Goal: Check status: Check status

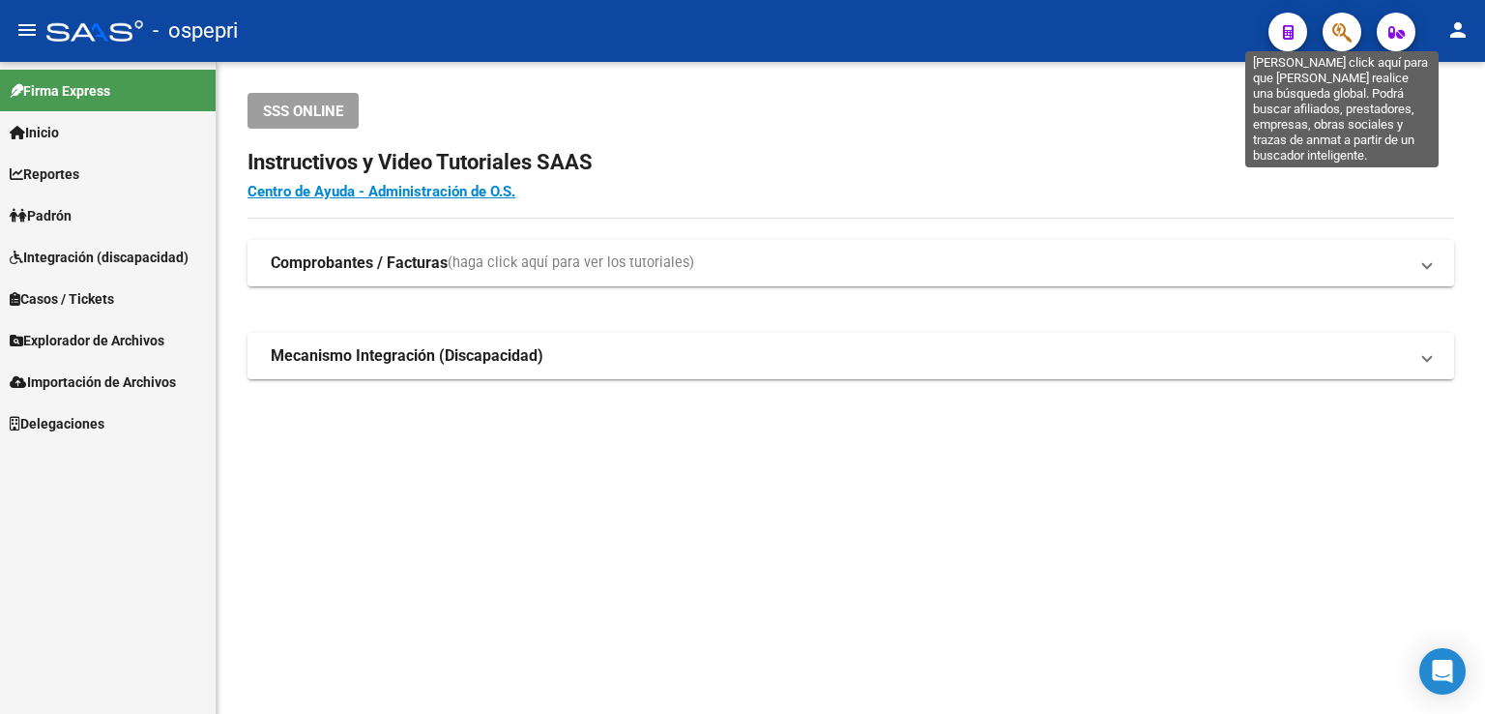
click at [1335, 35] on icon "button" at bounding box center [1341, 32] width 19 height 22
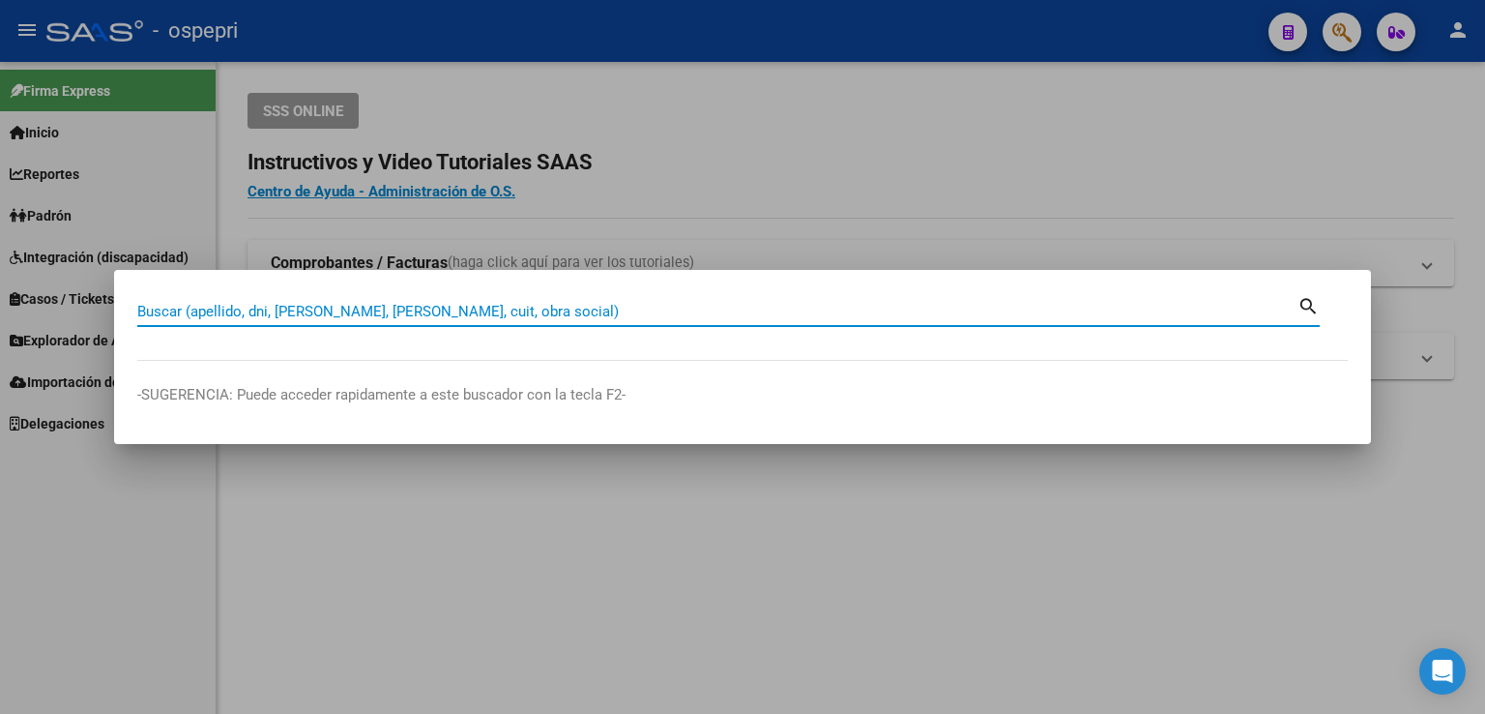
paste input "30264914"
type input "30264914"
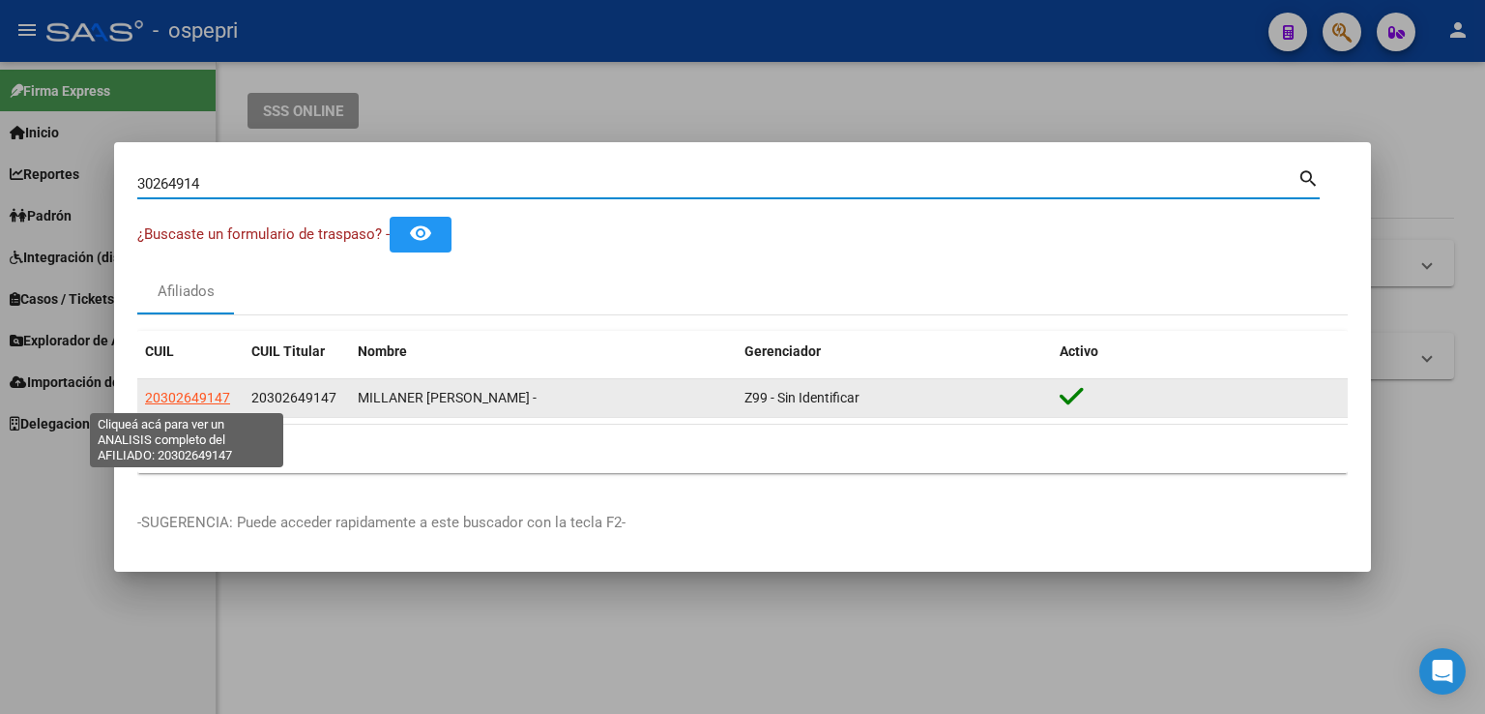
click at [192, 397] on span "20302649147" at bounding box center [187, 397] width 85 height 15
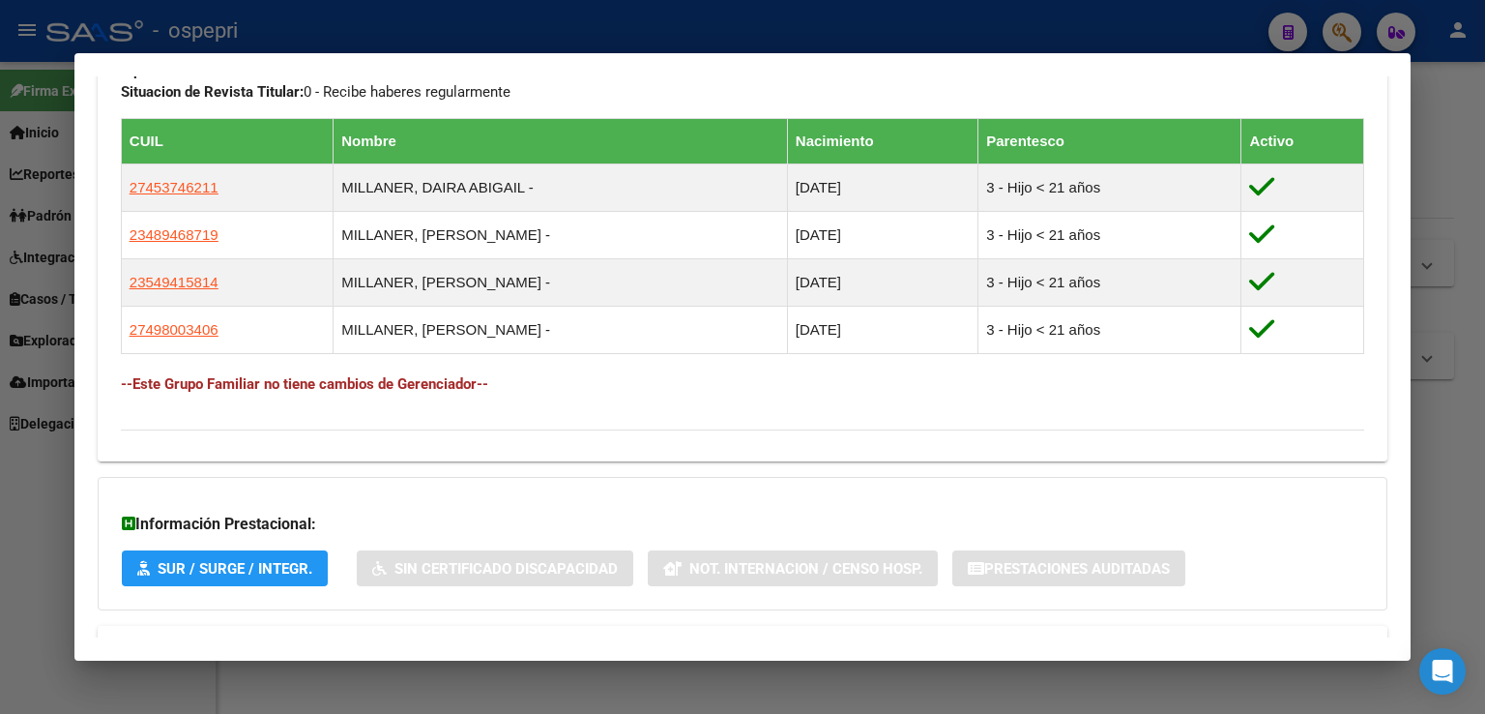
scroll to position [1119, 0]
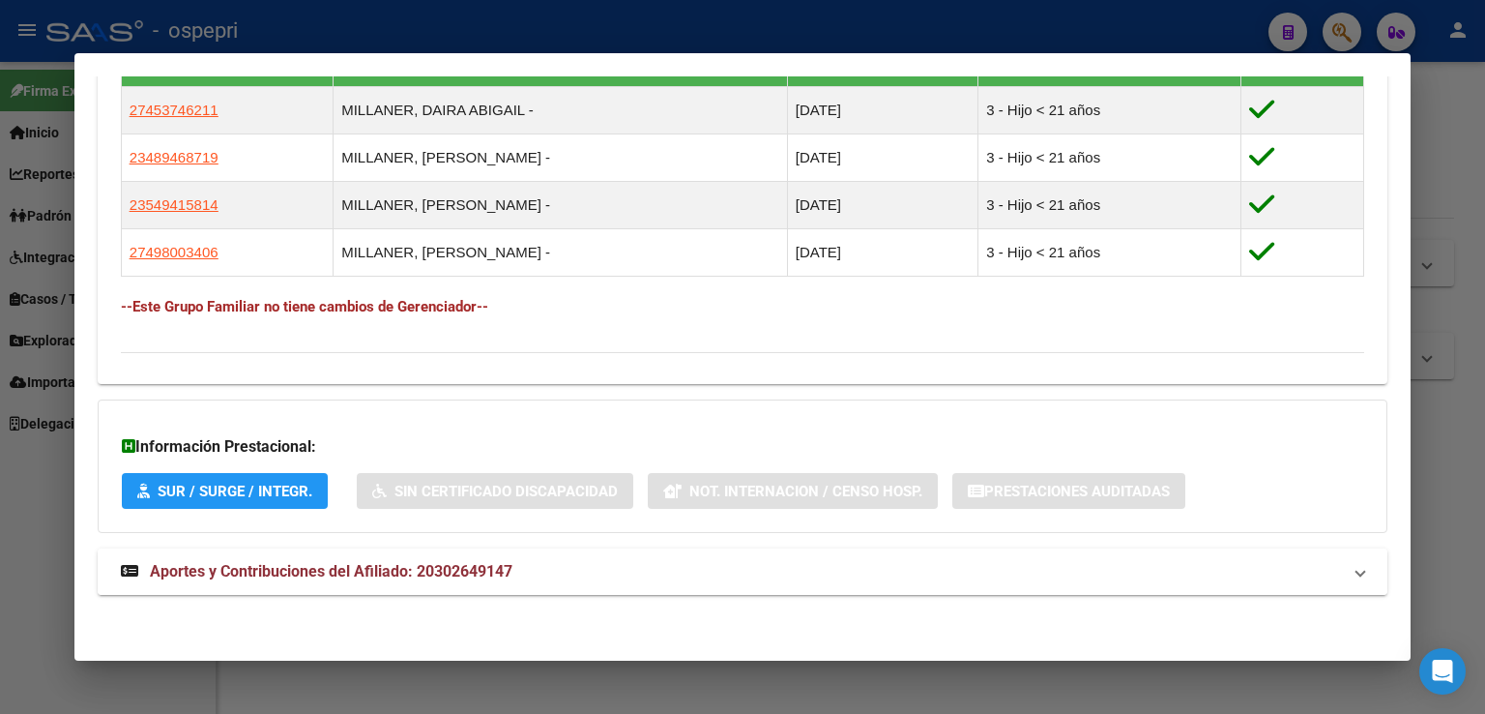
click at [329, 569] on span "Aportes y Contribuciones del Afiliado: 20302649147" at bounding box center [331, 571] width 363 height 18
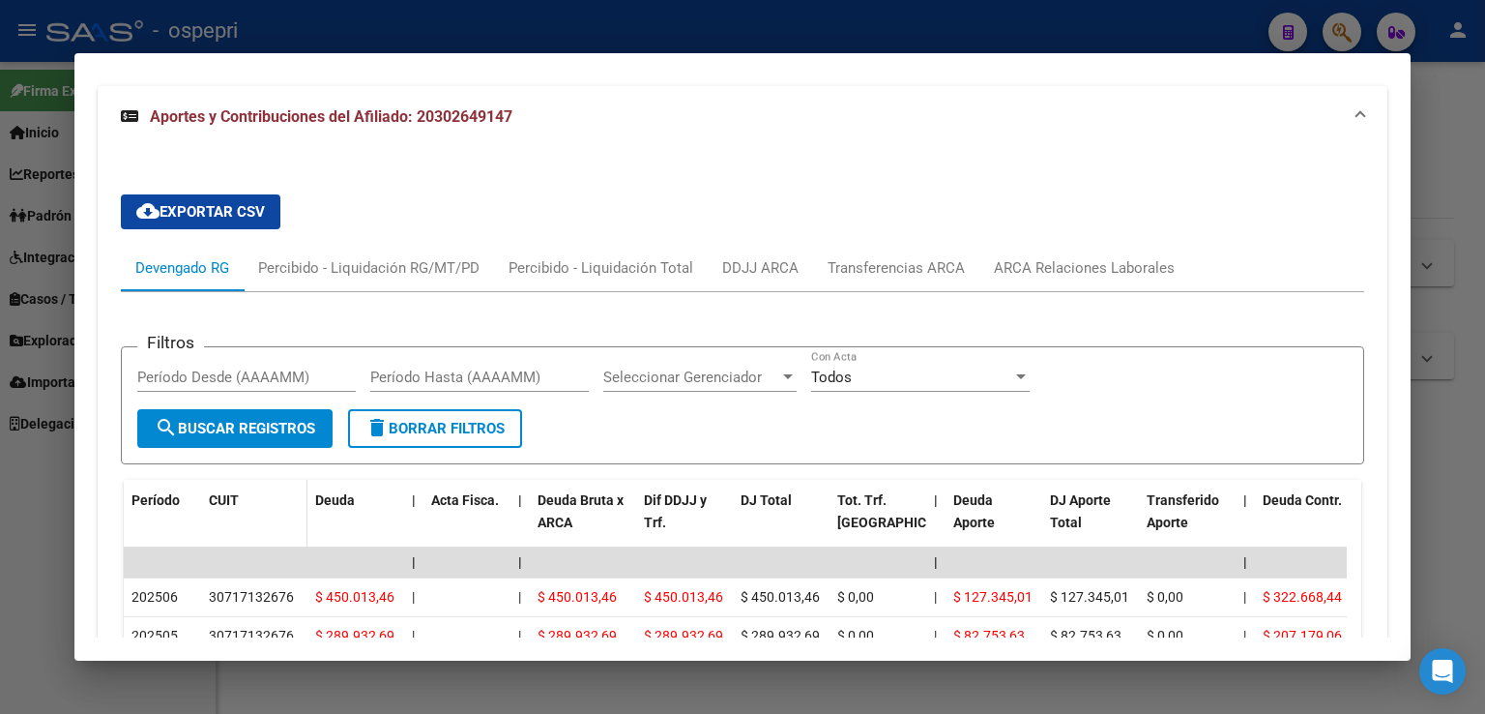
scroll to position [1578, 0]
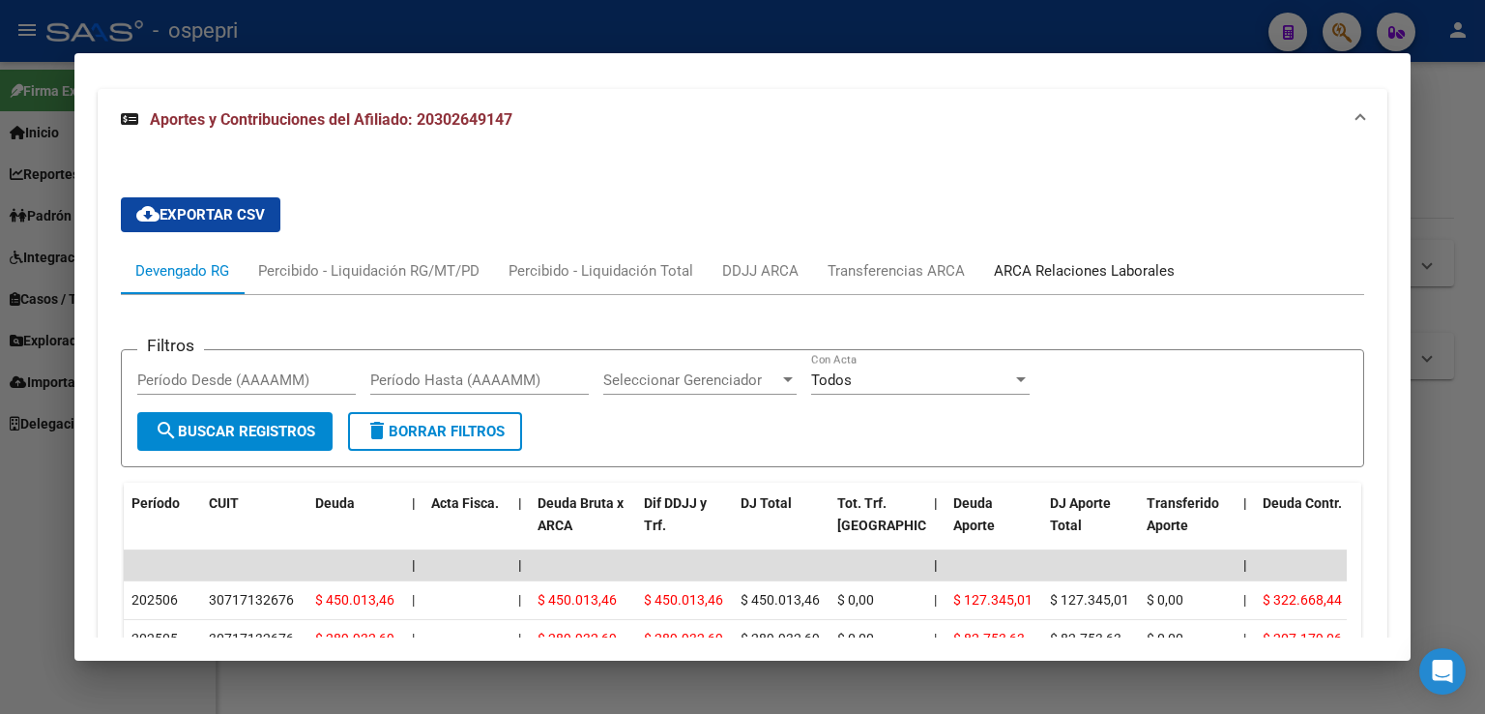
click at [1047, 272] on div "ARCA Relaciones Laborales" at bounding box center [1084, 270] width 181 height 21
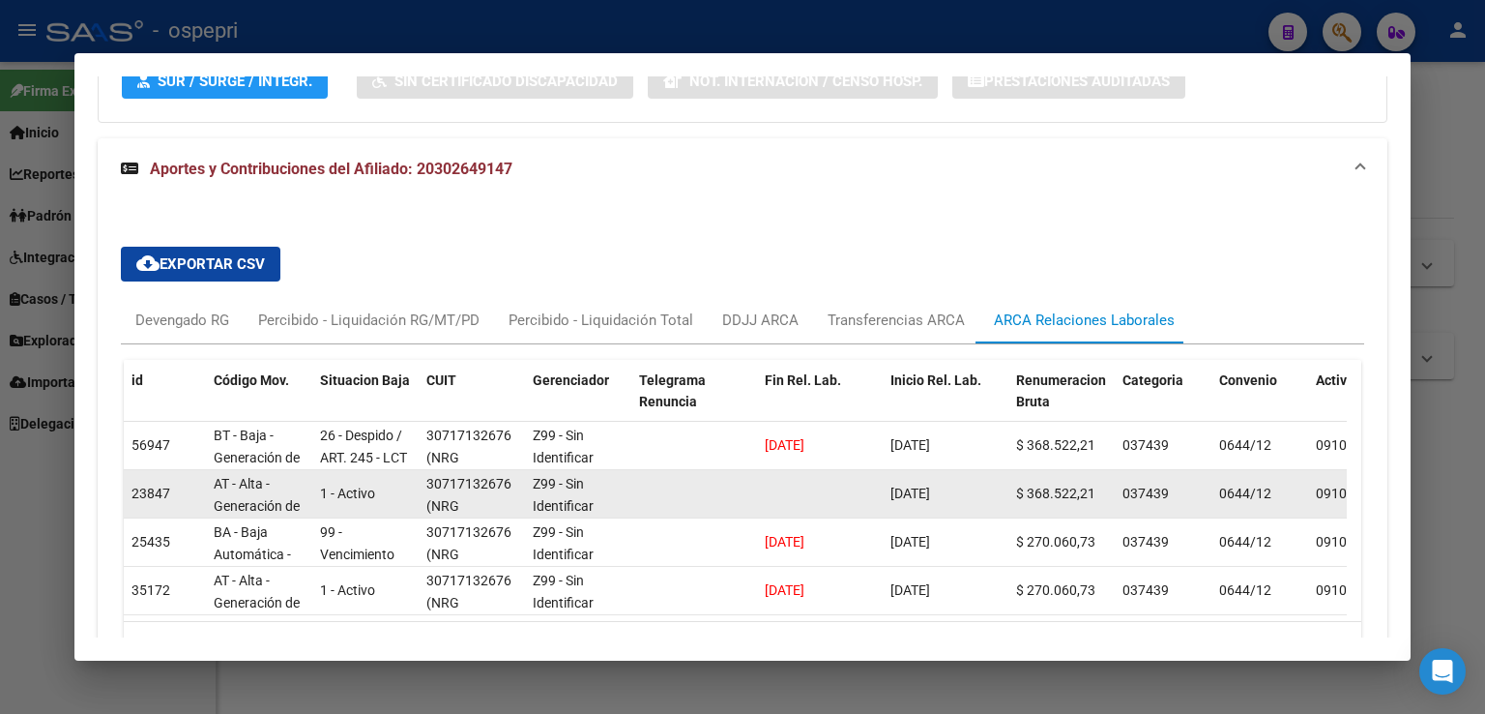
scroll to position [1481, 0]
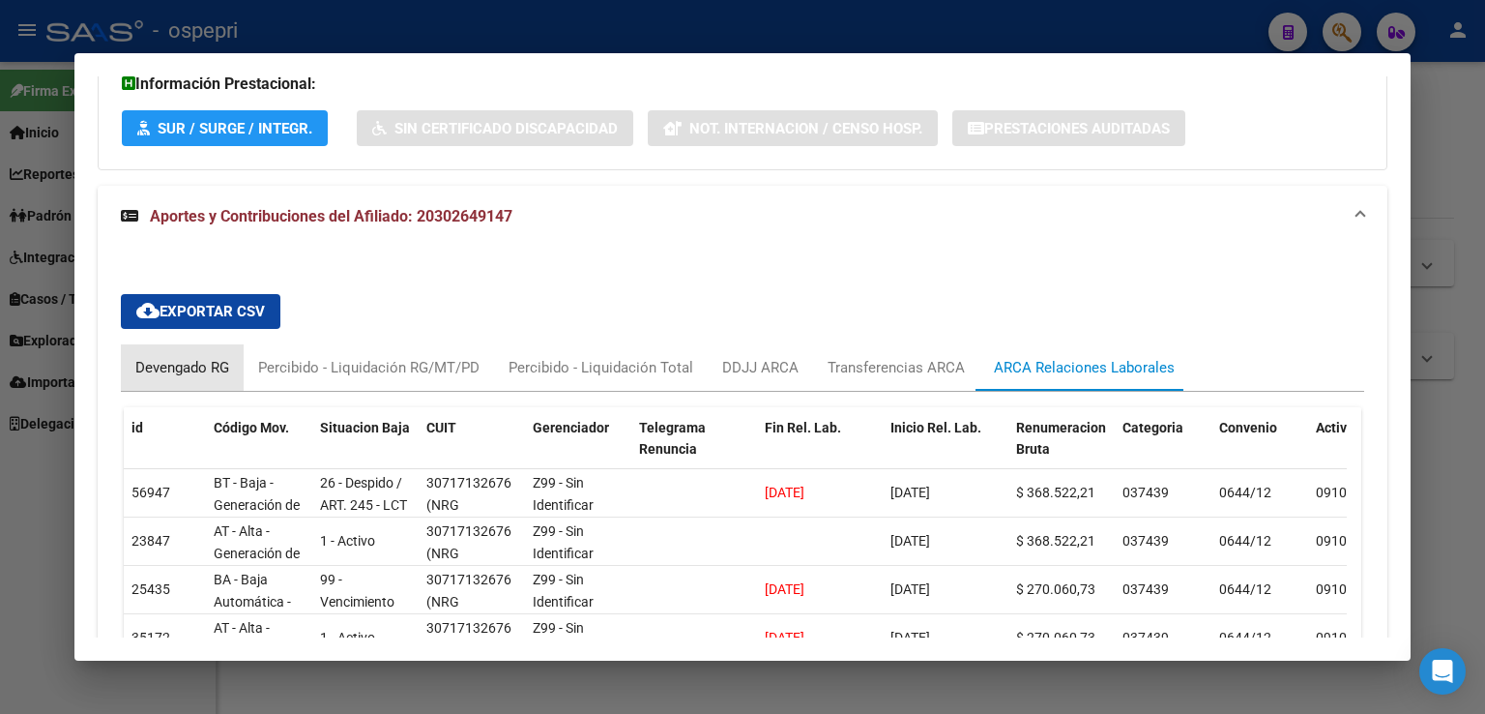
click at [193, 368] on div "Devengado RG" at bounding box center [182, 367] width 94 height 21
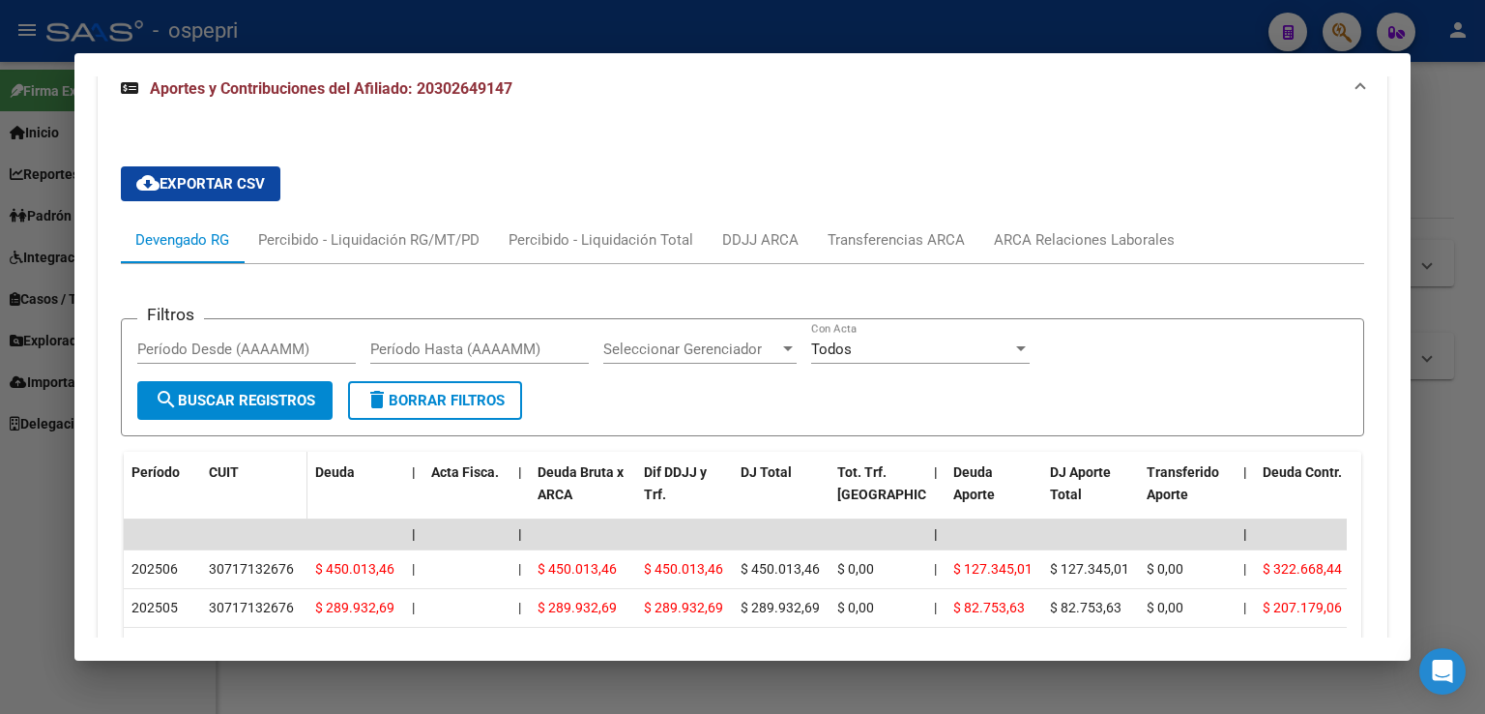
scroll to position [1771, 0]
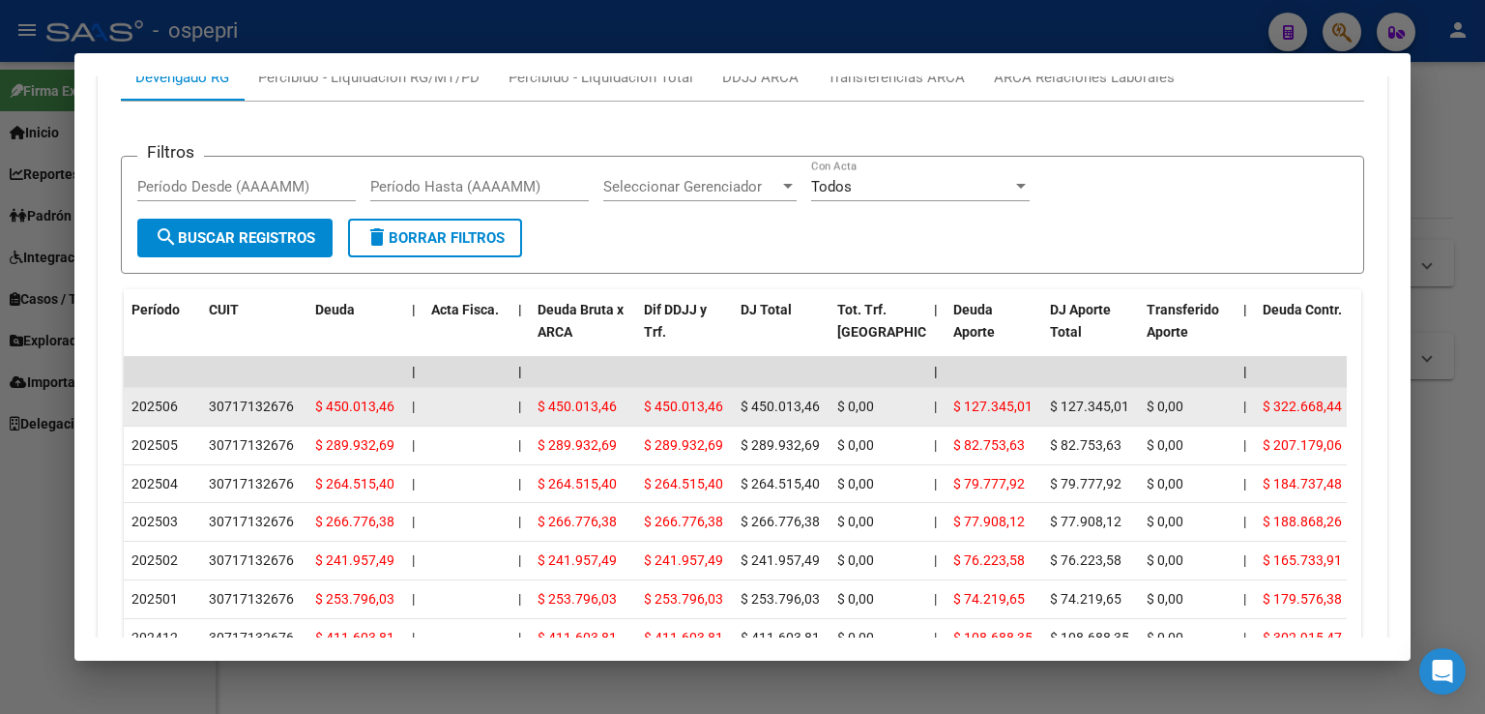
click at [241, 405] on div "30717132676" at bounding box center [251, 406] width 85 height 22
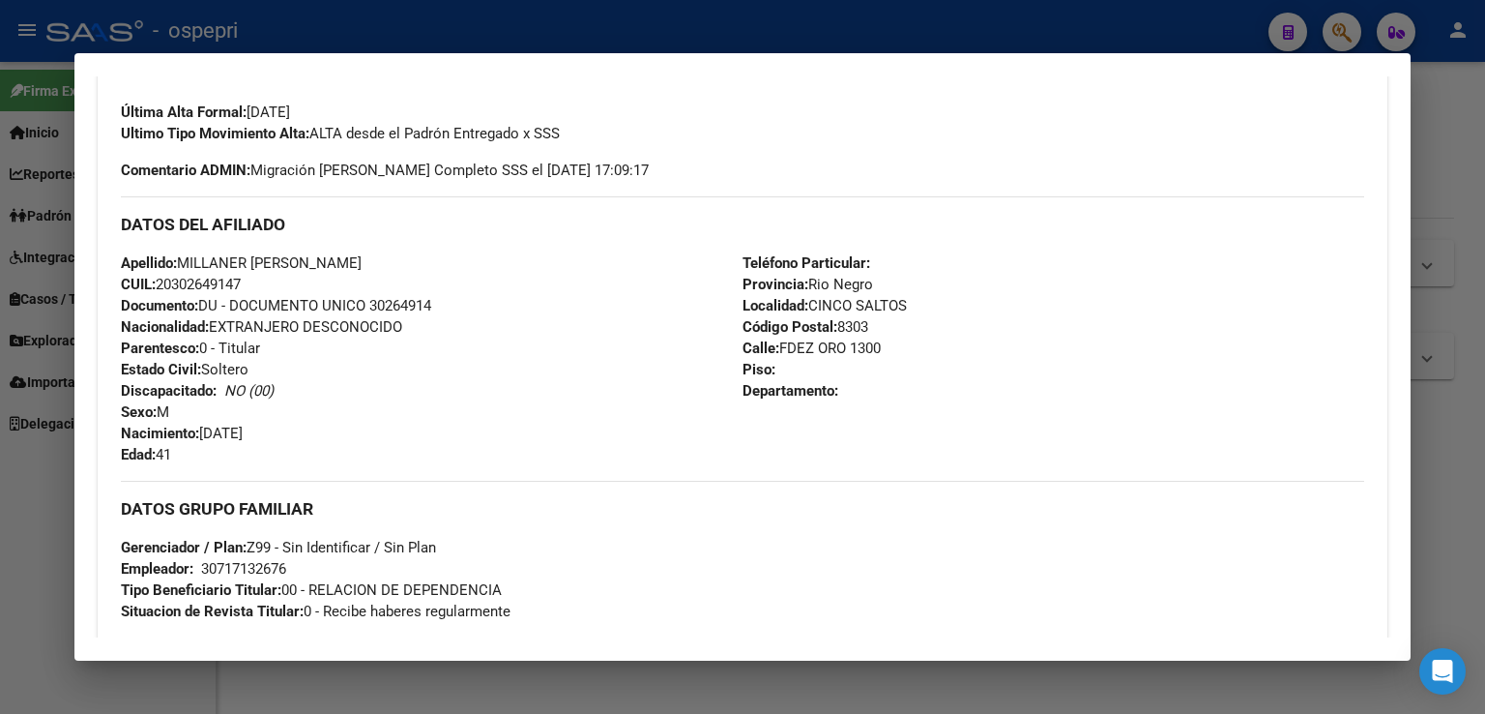
scroll to position [514, 0]
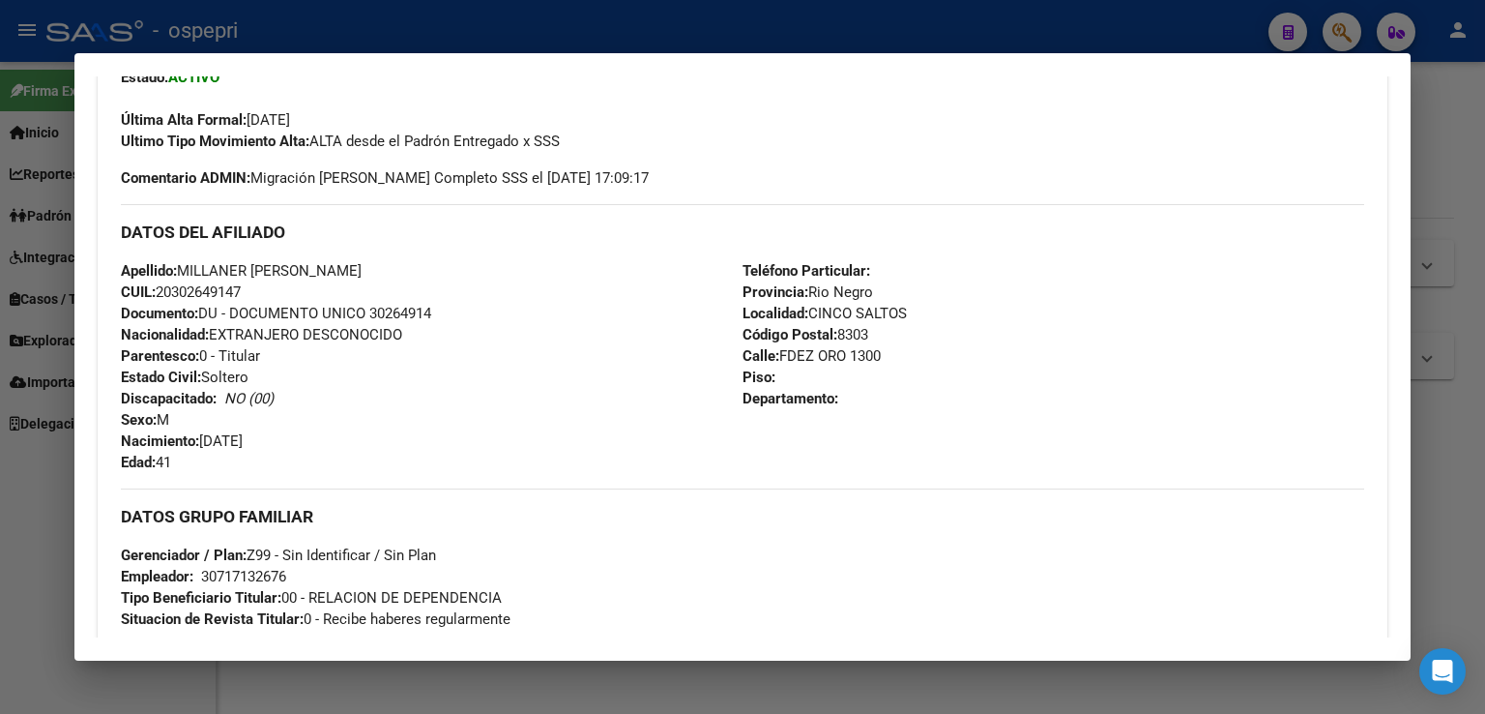
click at [1125, 17] on div at bounding box center [742, 357] width 1485 height 714
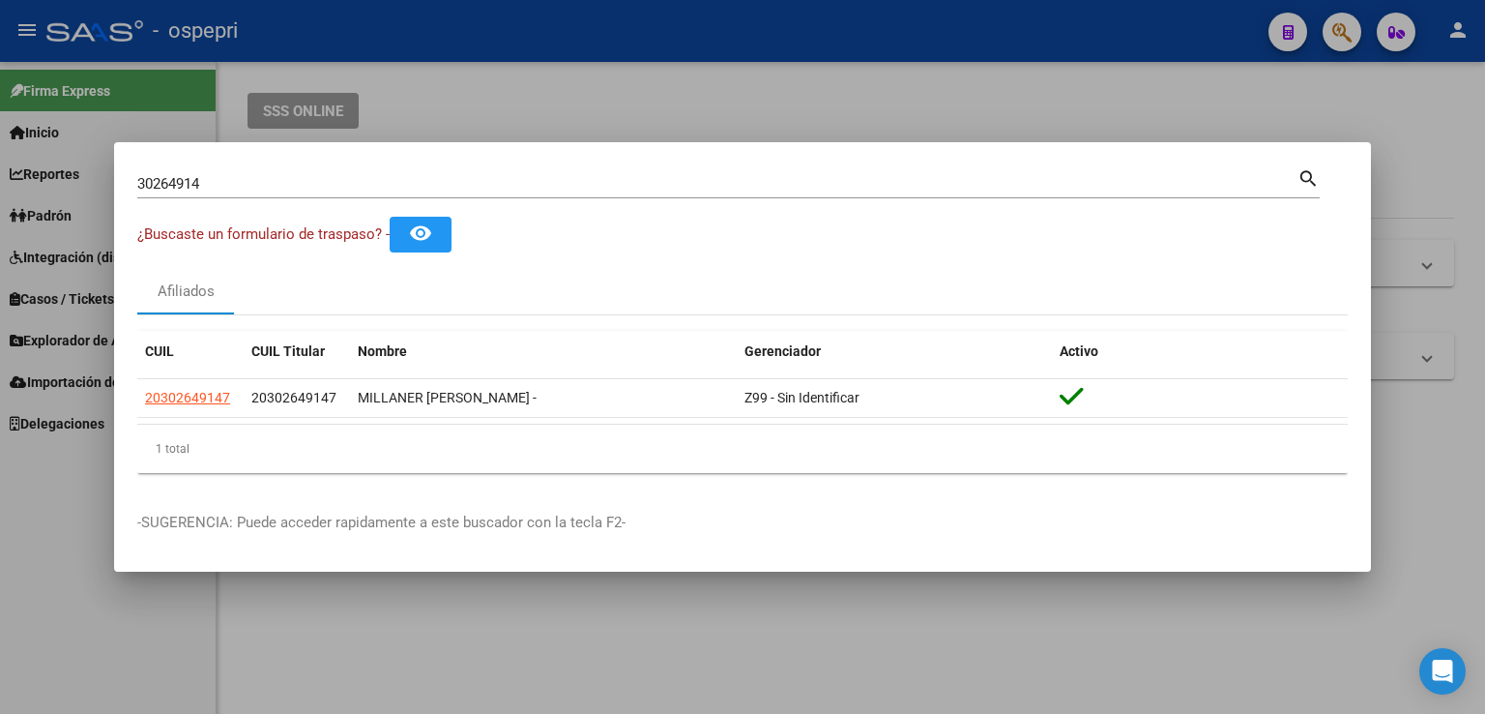
click at [1202, 106] on div at bounding box center [742, 357] width 1485 height 714
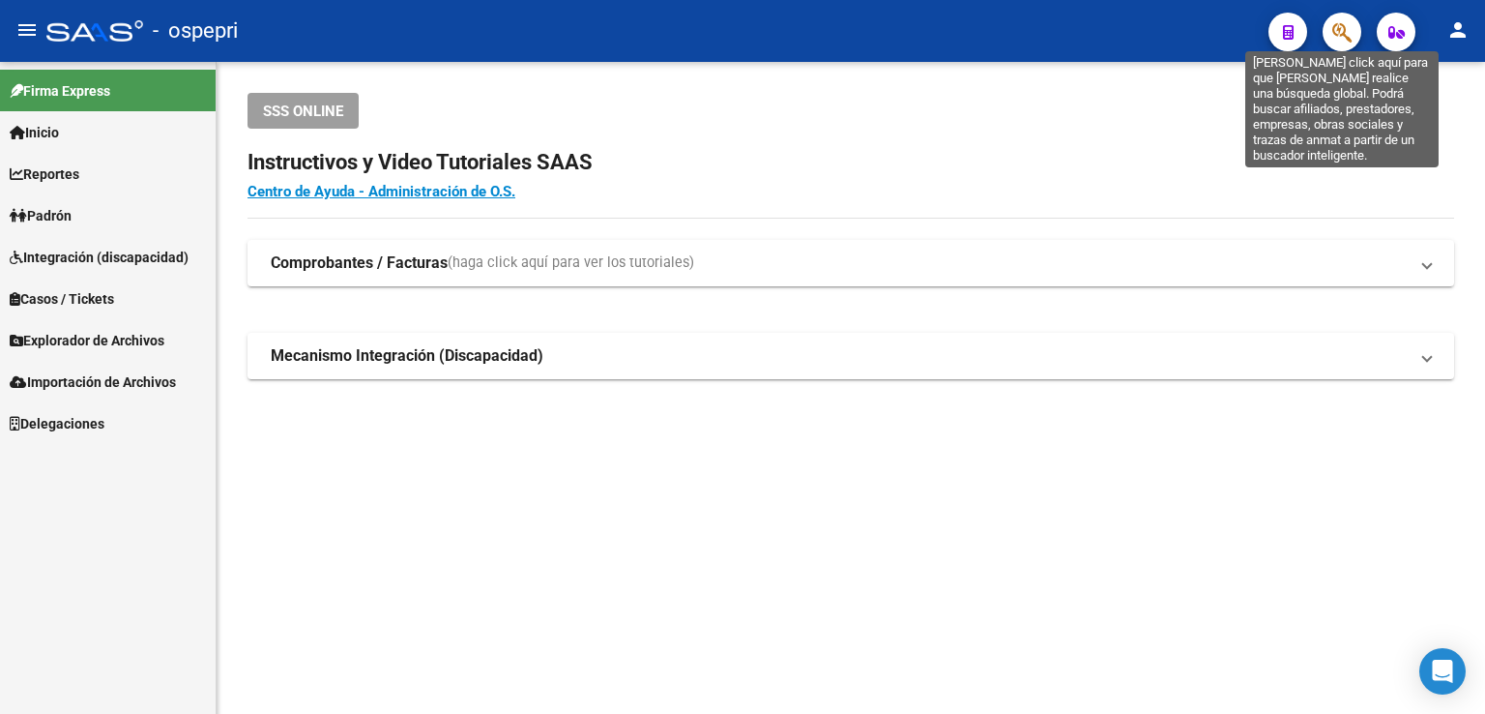
click at [1343, 34] on icon "button" at bounding box center [1341, 32] width 19 height 22
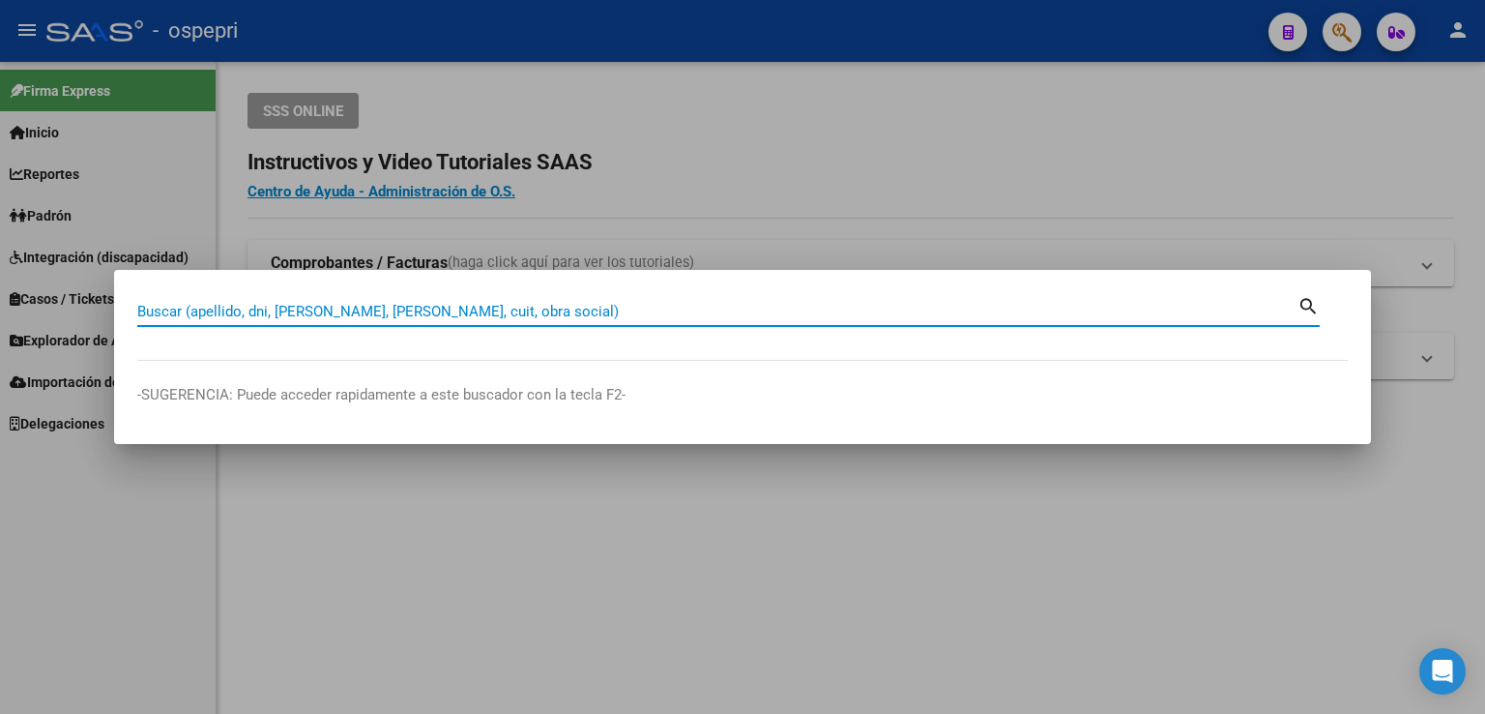
paste input "28.621.471"
type input "28621471"
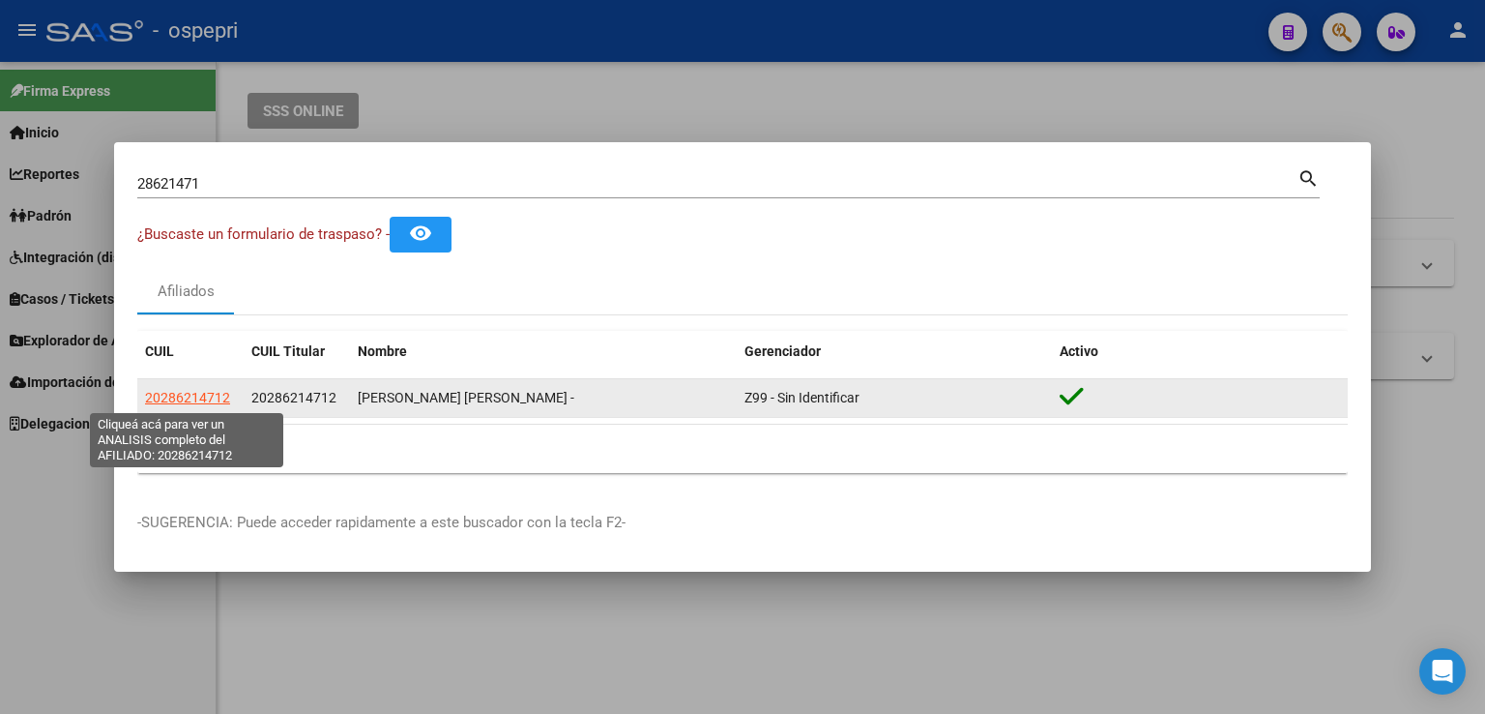
click at [184, 393] on span "20286214712" at bounding box center [187, 397] width 85 height 15
type textarea "20286214712"
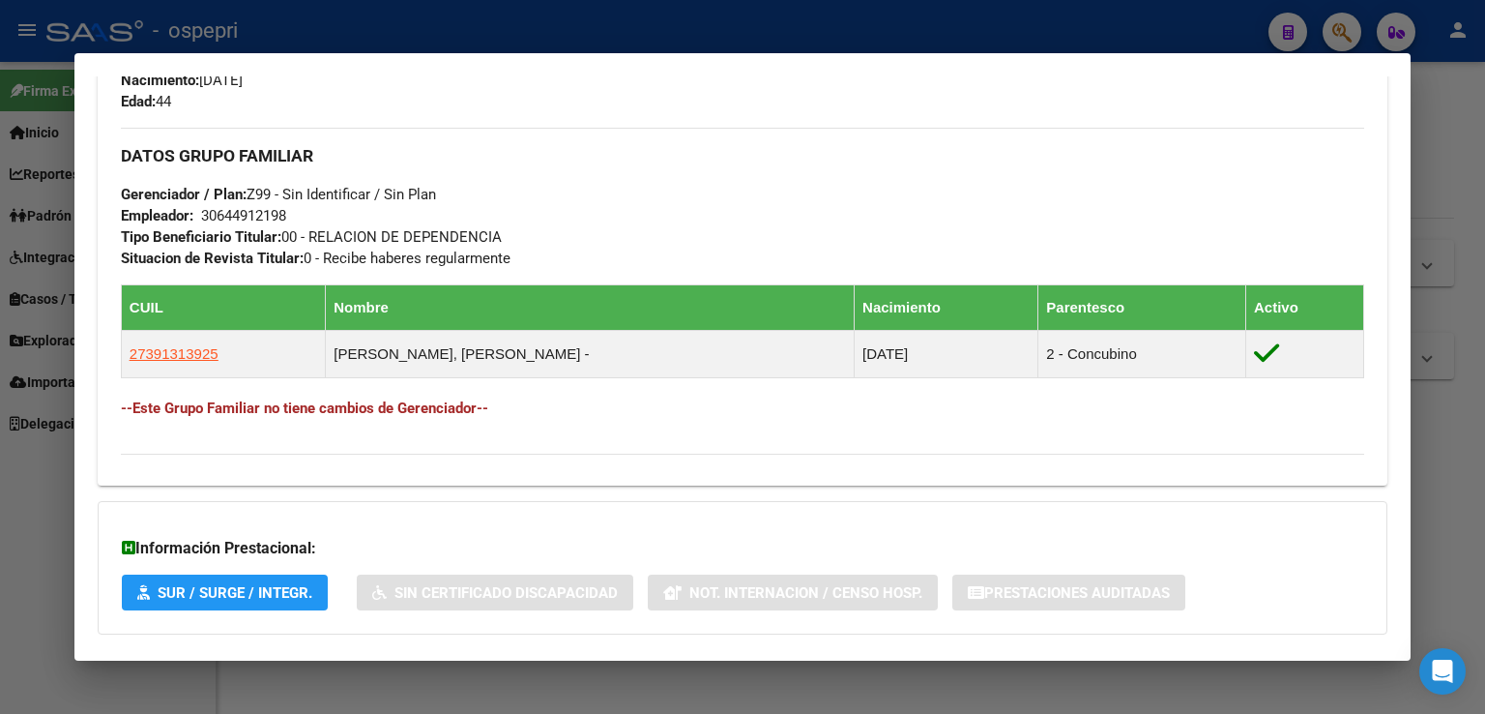
scroll to position [976, 0]
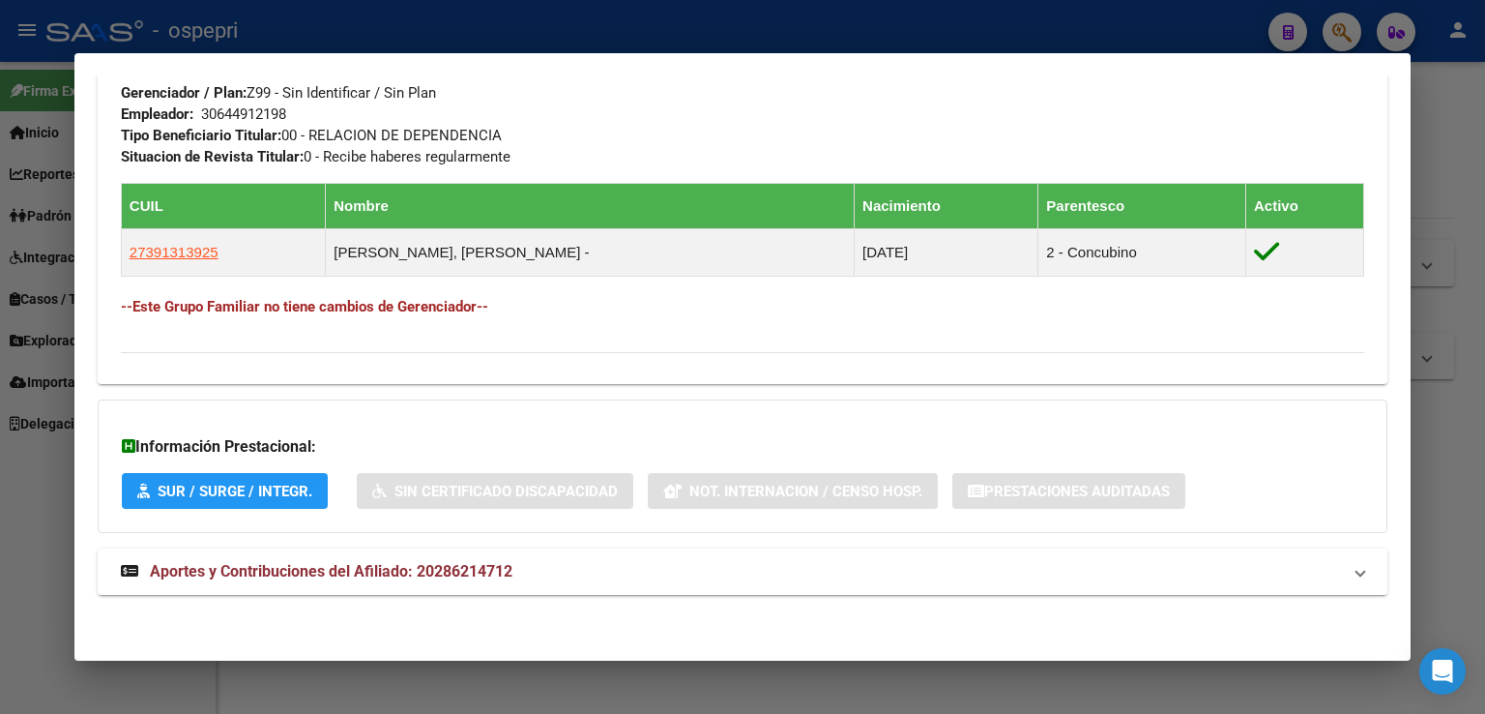
click at [327, 570] on span "Aportes y Contribuciones del Afiliado: 20286214712" at bounding box center [331, 571] width 363 height 18
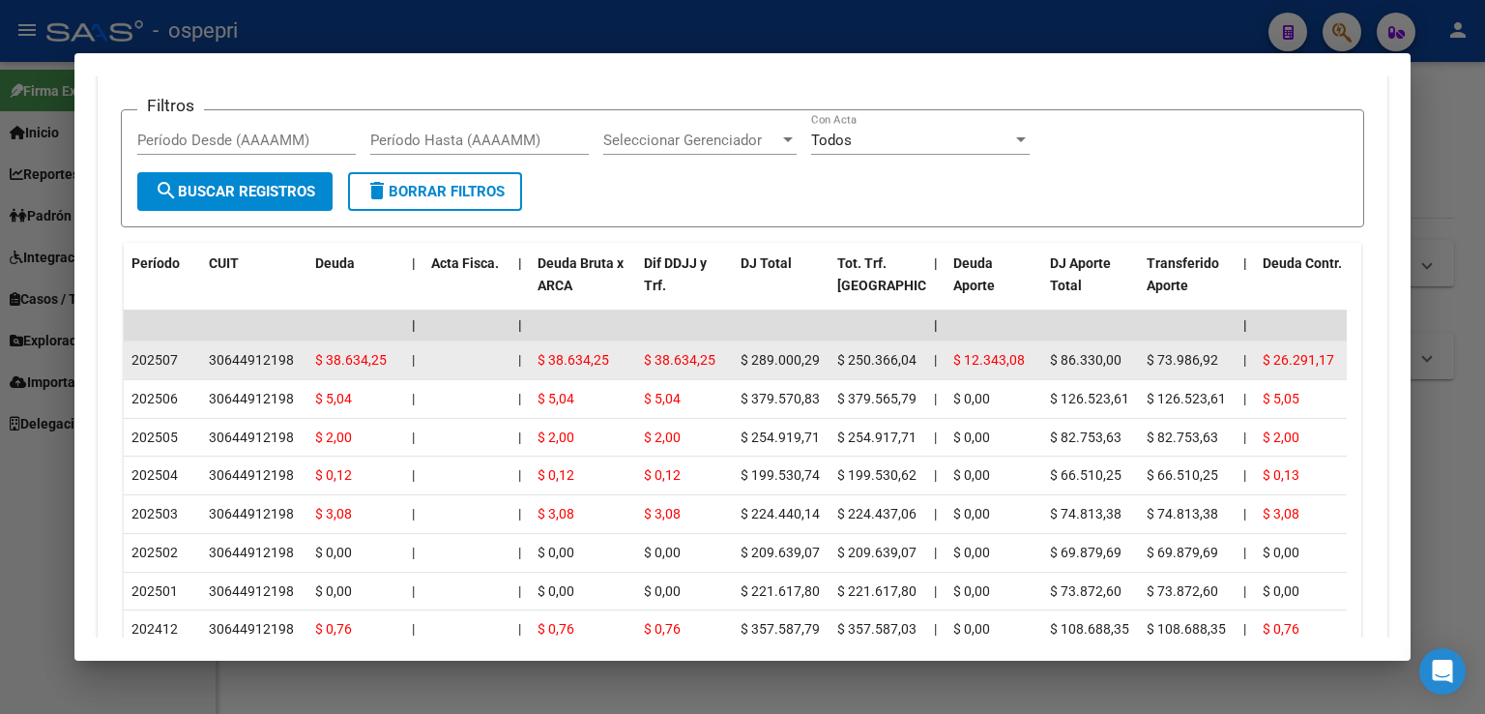
scroll to position [1573, 0]
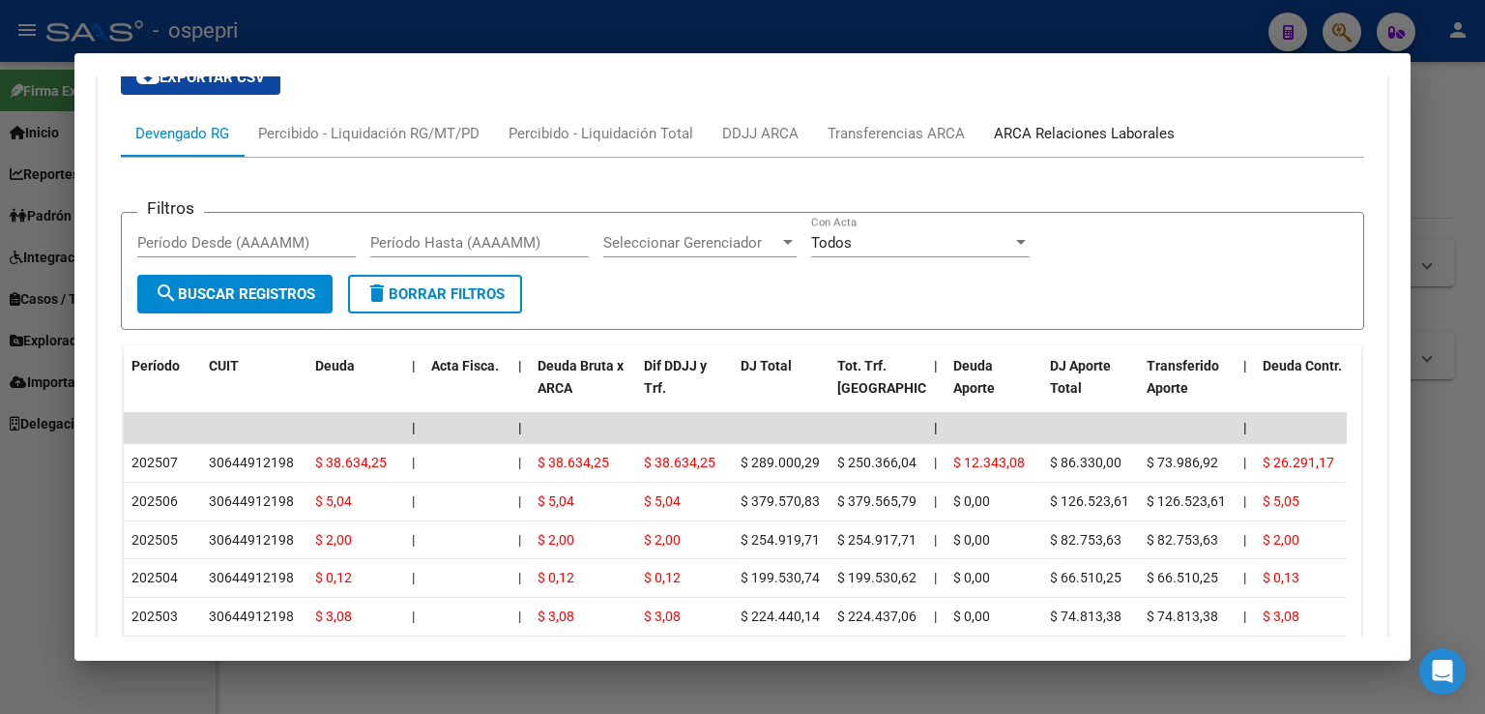
drag, startPoint x: 1026, startPoint y: 131, endPoint x: 1011, endPoint y: 126, distance: 15.6
click at [1021, 131] on div "ARCA Relaciones Laborales" at bounding box center [1084, 133] width 181 height 21
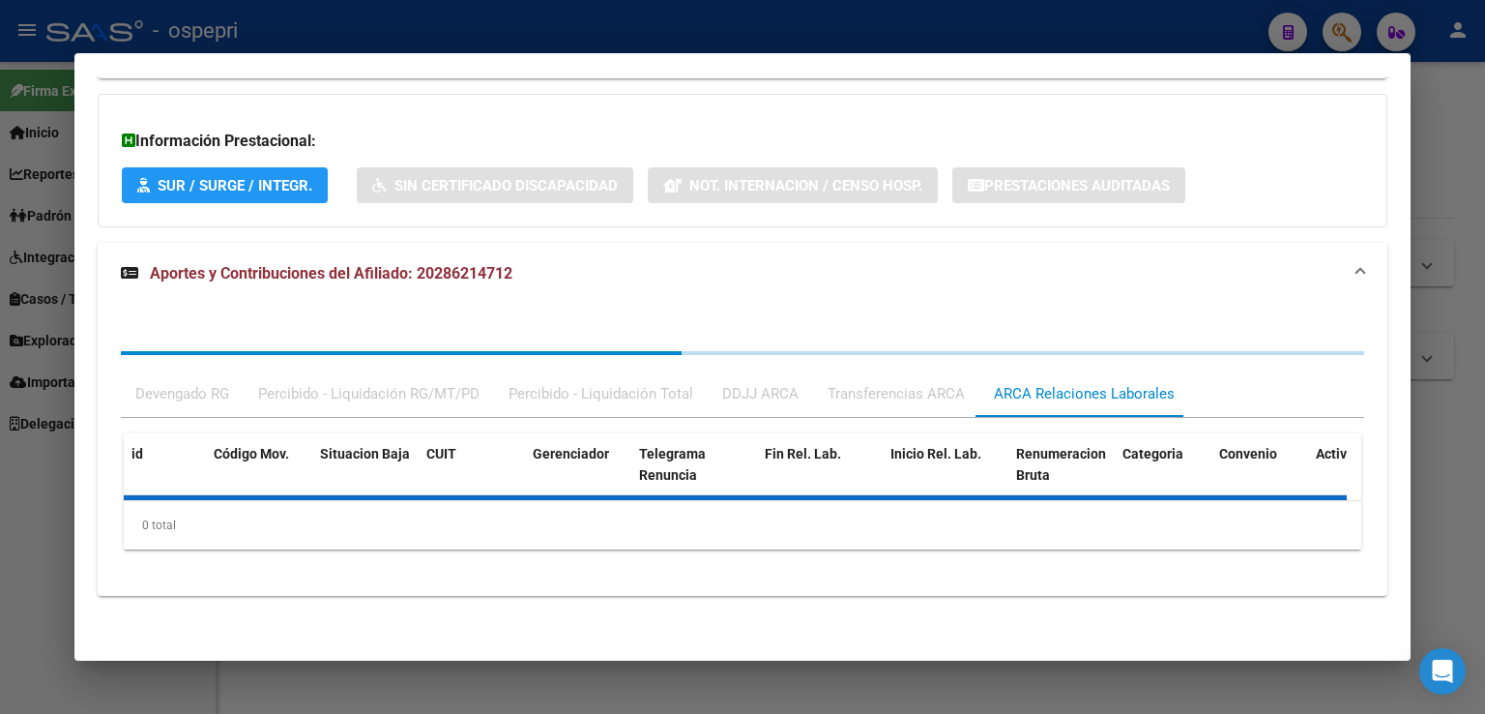
scroll to position [1372, 0]
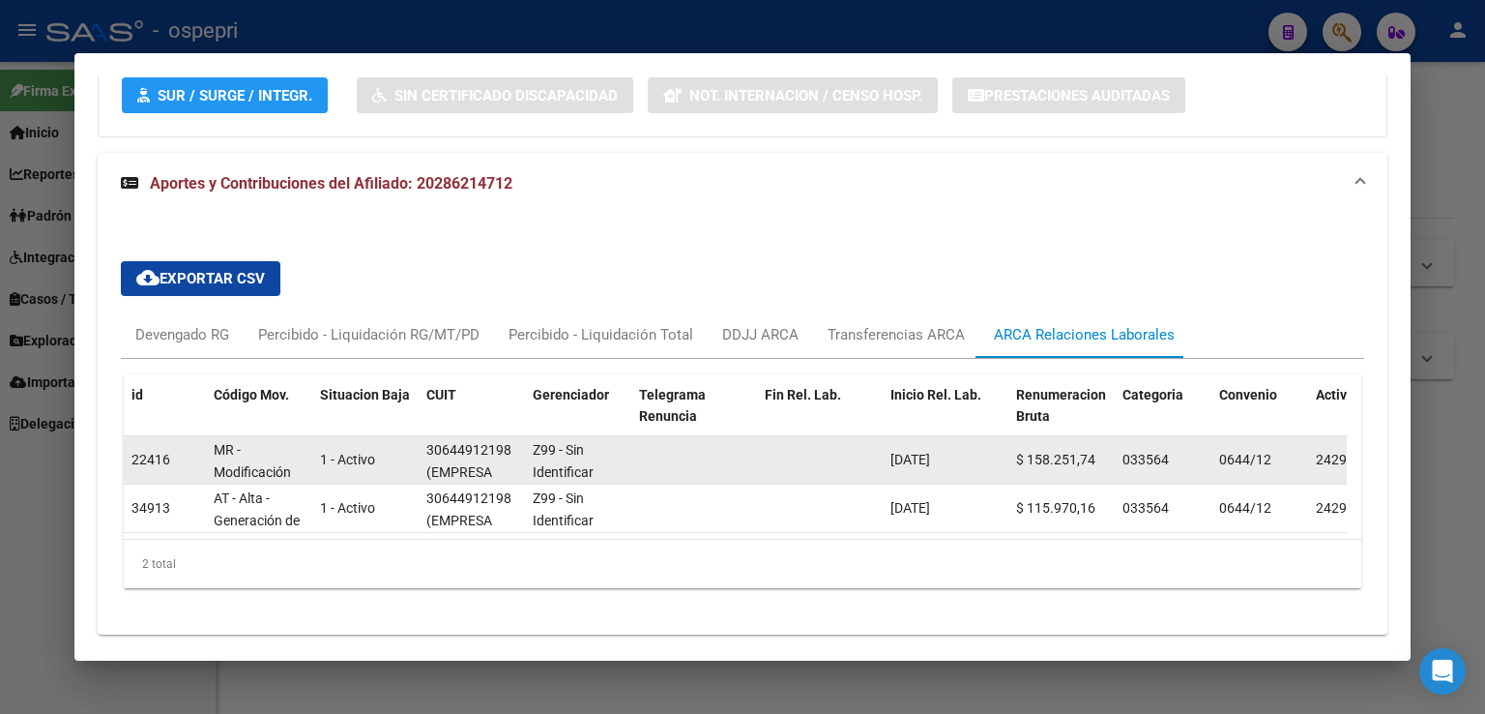
click at [470, 446] on div "30644912198" at bounding box center [468, 450] width 85 height 22
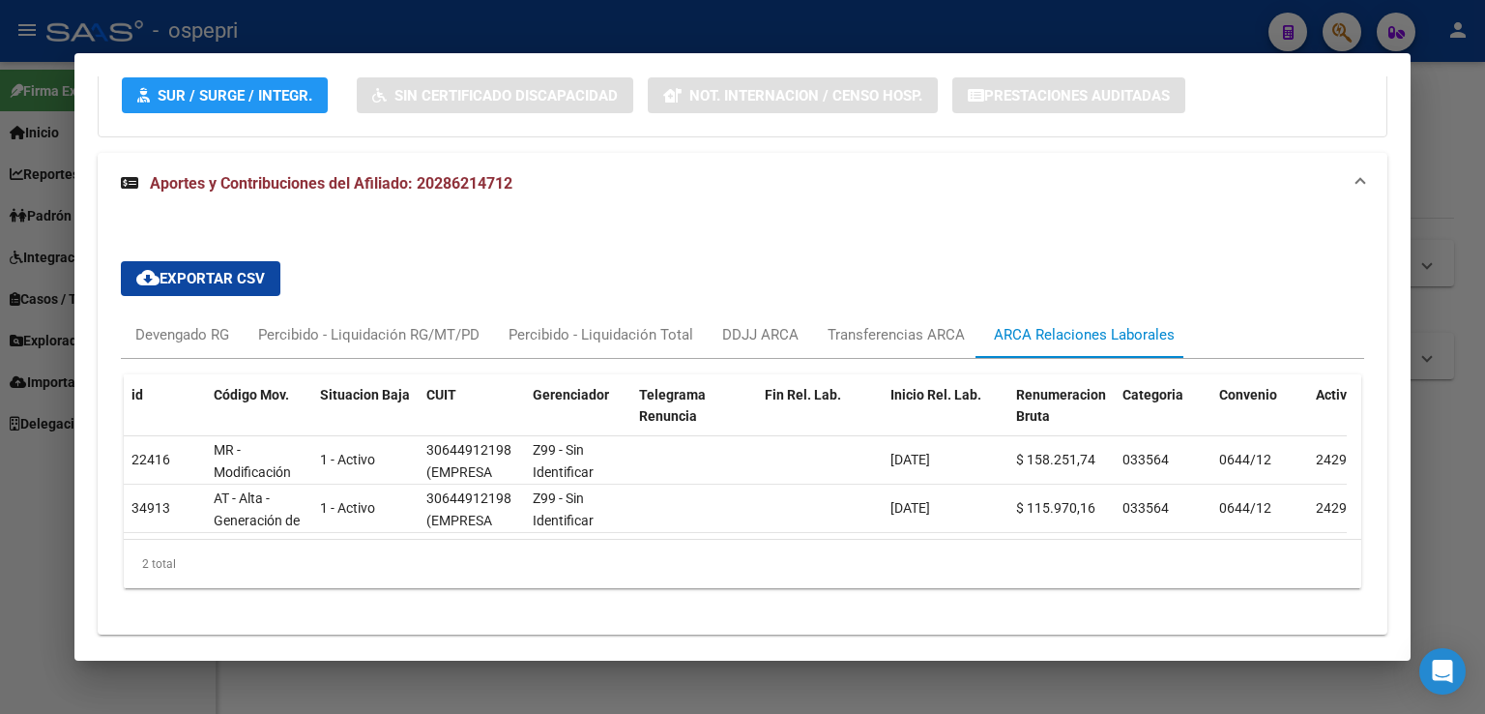
drag, startPoint x: 470, startPoint y: 446, endPoint x: 835, endPoint y: 561, distance: 383.1
click at [840, 561] on div "2 total" at bounding box center [743, 563] width 1238 height 48
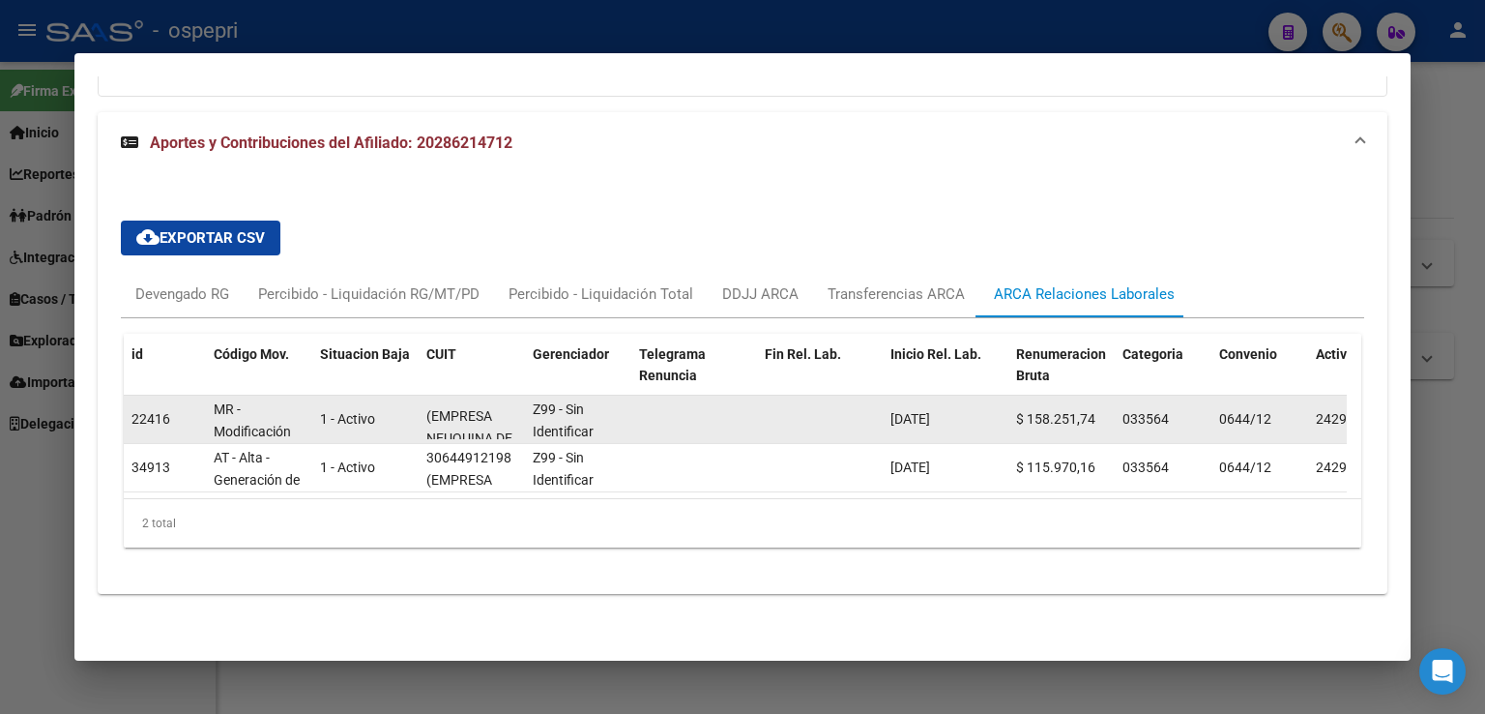
scroll to position [0, 0]
drag, startPoint x: 514, startPoint y: 390, endPoint x: 490, endPoint y: 394, distance: 24.6
click at [490, 398] on div "30644912198 (EMPRESA NEUQUINA DE SERVICIOS DE INGENIERIA S E ENSI S E)" at bounding box center [471, 418] width 91 height 41
click at [507, 399] on div "30644912198 (EMPRESA NEUQUINA DE SERVICIOS DE INGENIERIA S E ENSI S E)" at bounding box center [471, 418] width 91 height 41
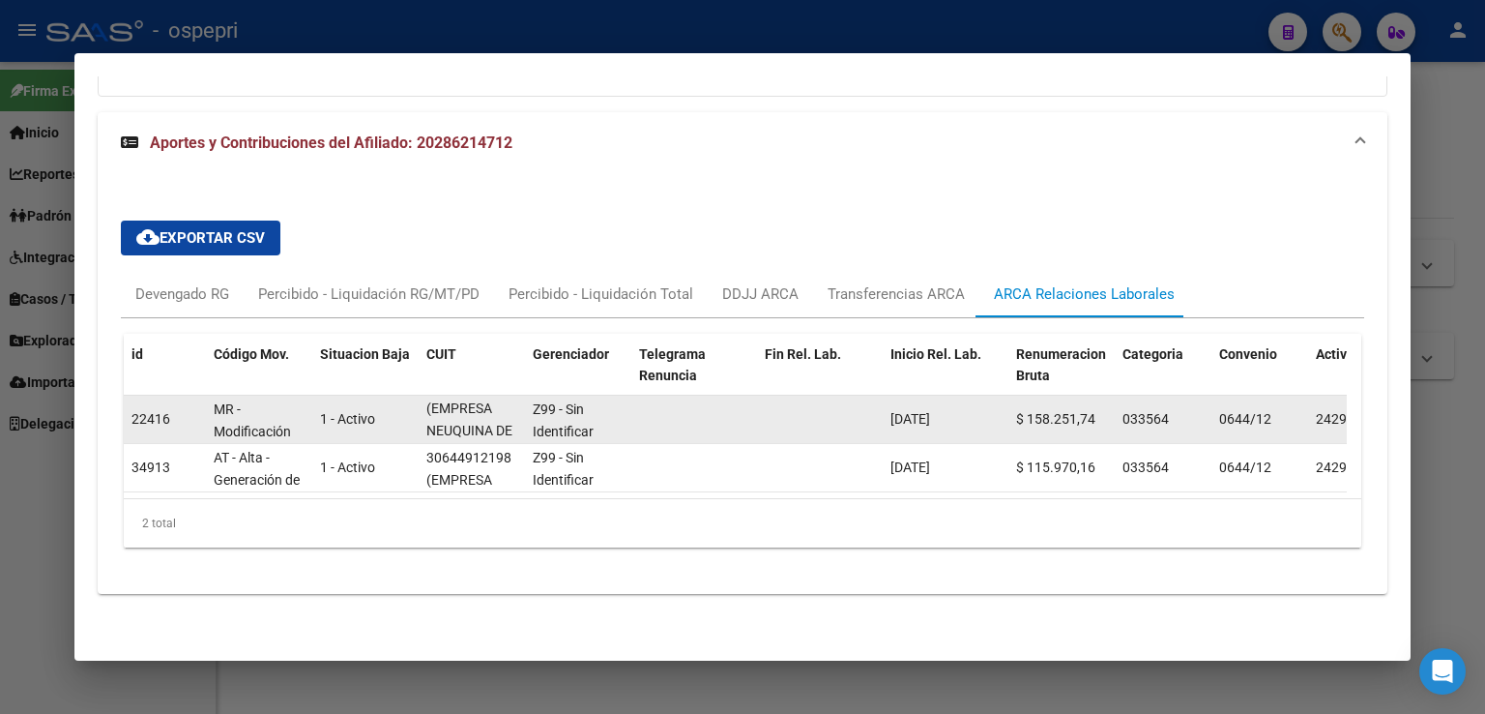
scroll to position [0, 0]
drag, startPoint x: 513, startPoint y: 388, endPoint x: 491, endPoint y: 407, distance: 29.5
click at [491, 407] on div "30644912198 (EMPRESA NEUQUINA DE SERVICIOS DE INGENIERIA S E ENSI S E)" at bounding box center [471, 418] width 91 height 41
click at [450, 402] on div "30644912198 (EMPRESA NEUQUINA DE SERVICIOS DE INGENIERIA S E ENSI S E)" at bounding box center [471, 418] width 91 height 41
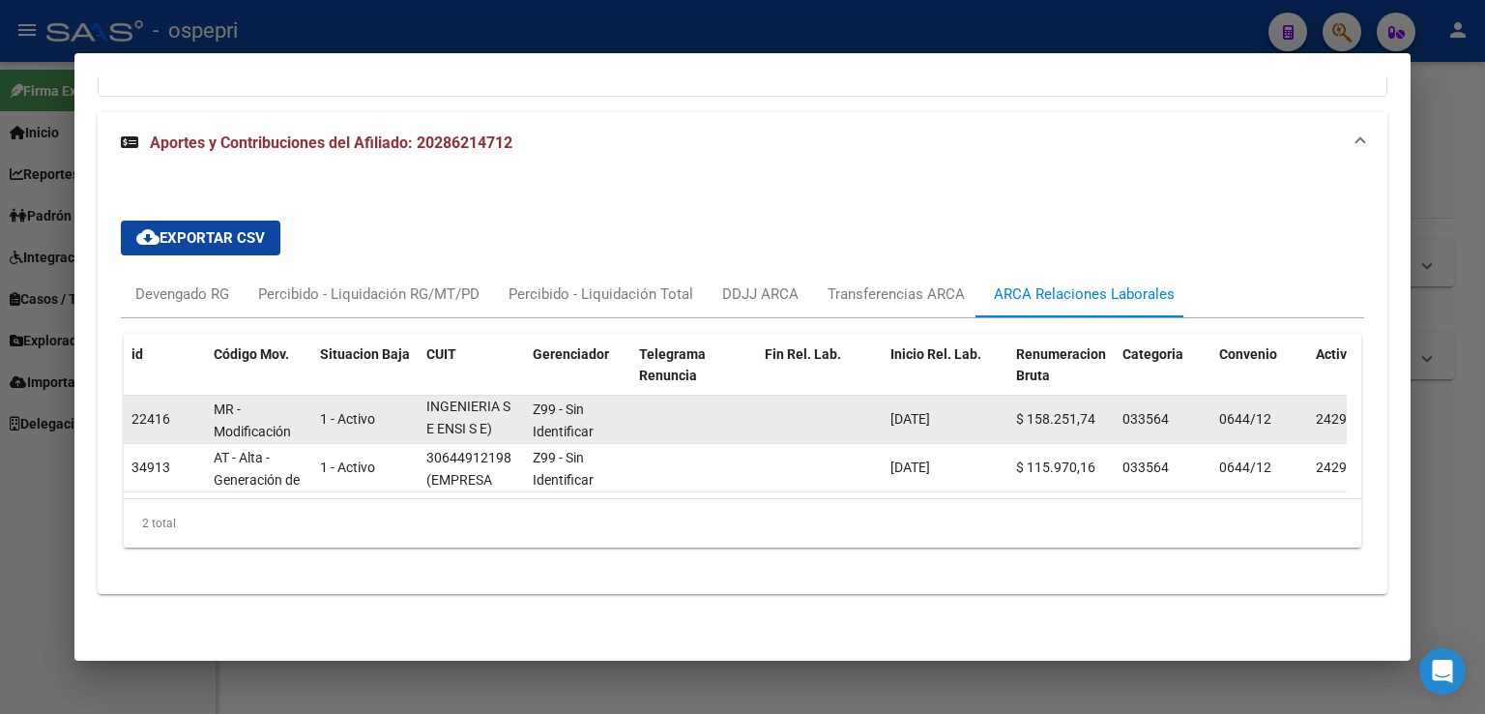
drag, startPoint x: 484, startPoint y: 414, endPoint x: 425, endPoint y: 419, distance: 59.2
click at [426, 419] on span "(EMPRESA NEUQUINA DE SERVICIOS DE INGENIERIA S E ENSI S E)" at bounding box center [469, 384] width 86 height 103
copy span "E ENSI S E"
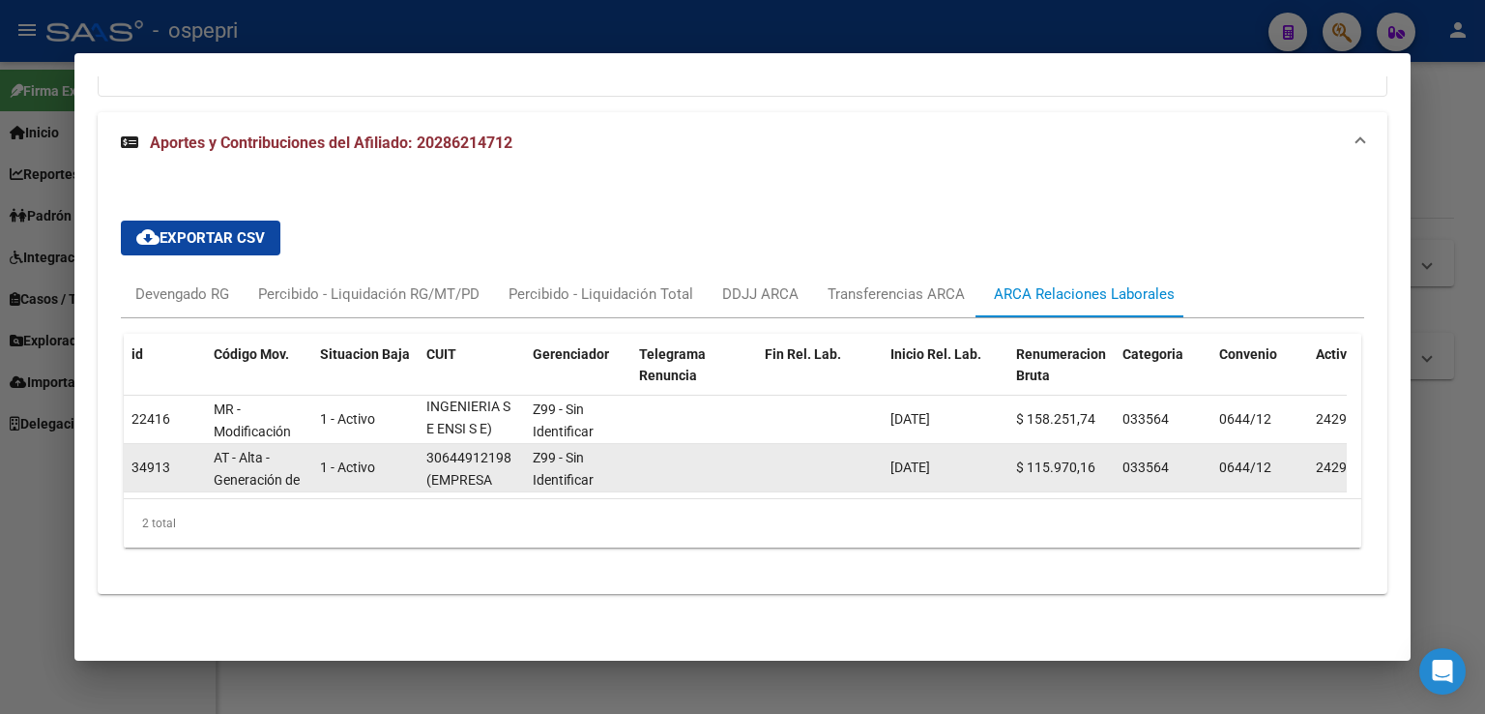
click at [459, 447] on div "30644912198" at bounding box center [468, 458] width 85 height 22
copy div "30644912198"
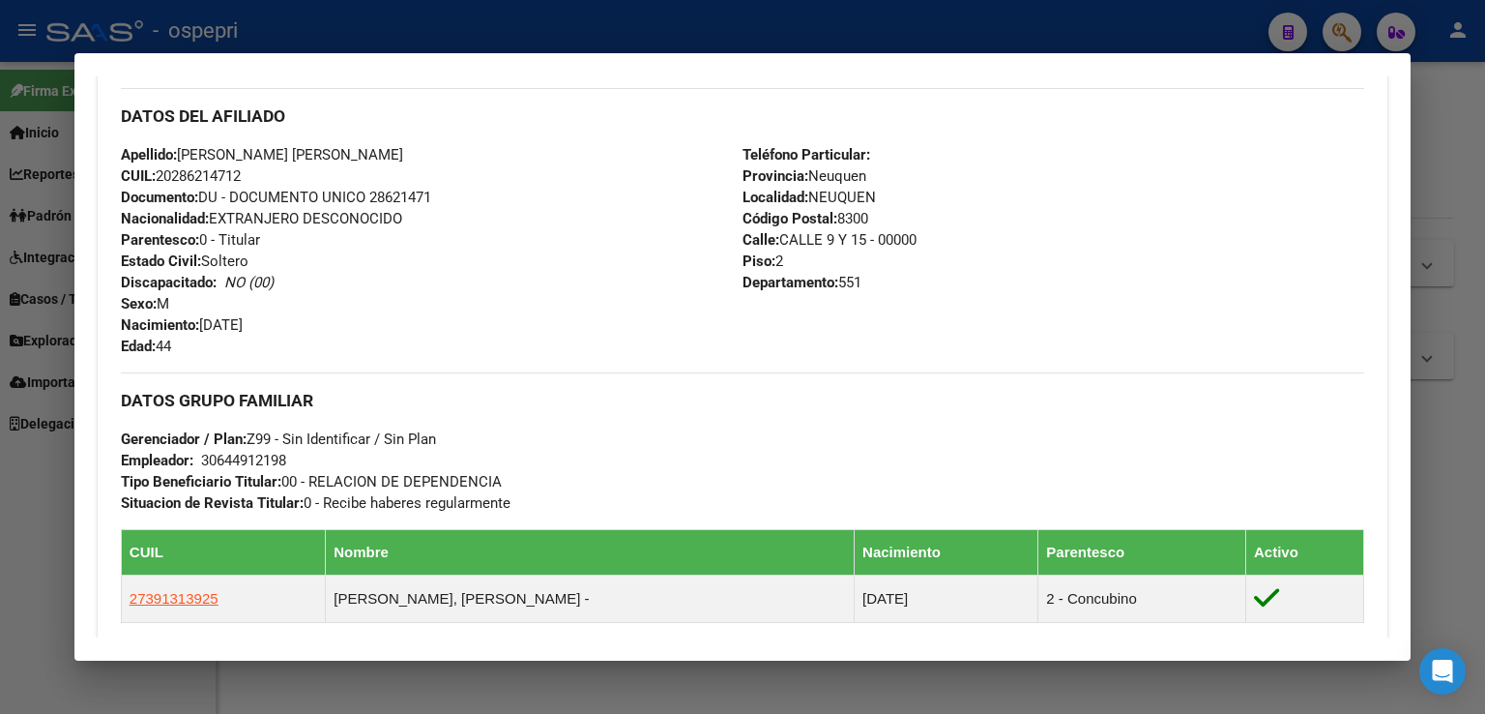
scroll to position [266, 0]
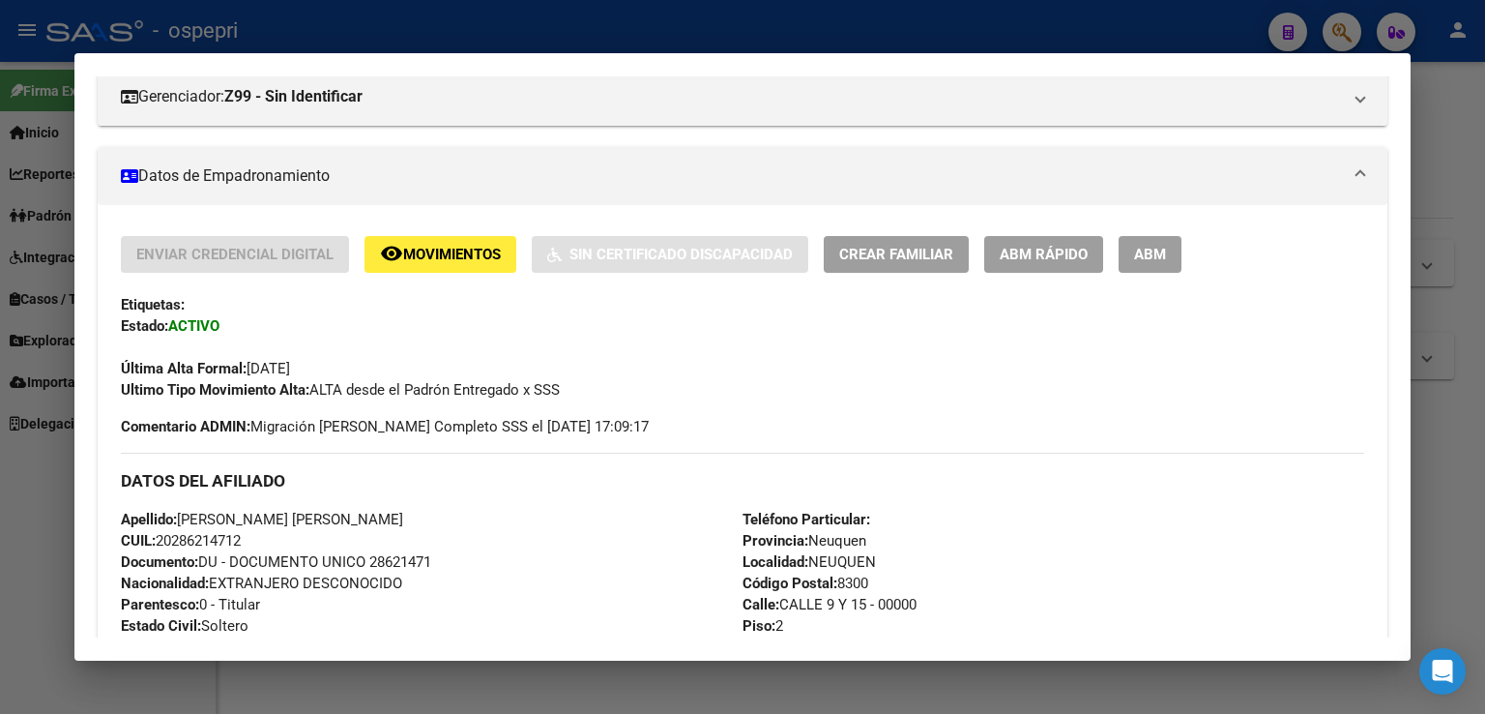
click at [973, 24] on div at bounding box center [742, 357] width 1485 height 714
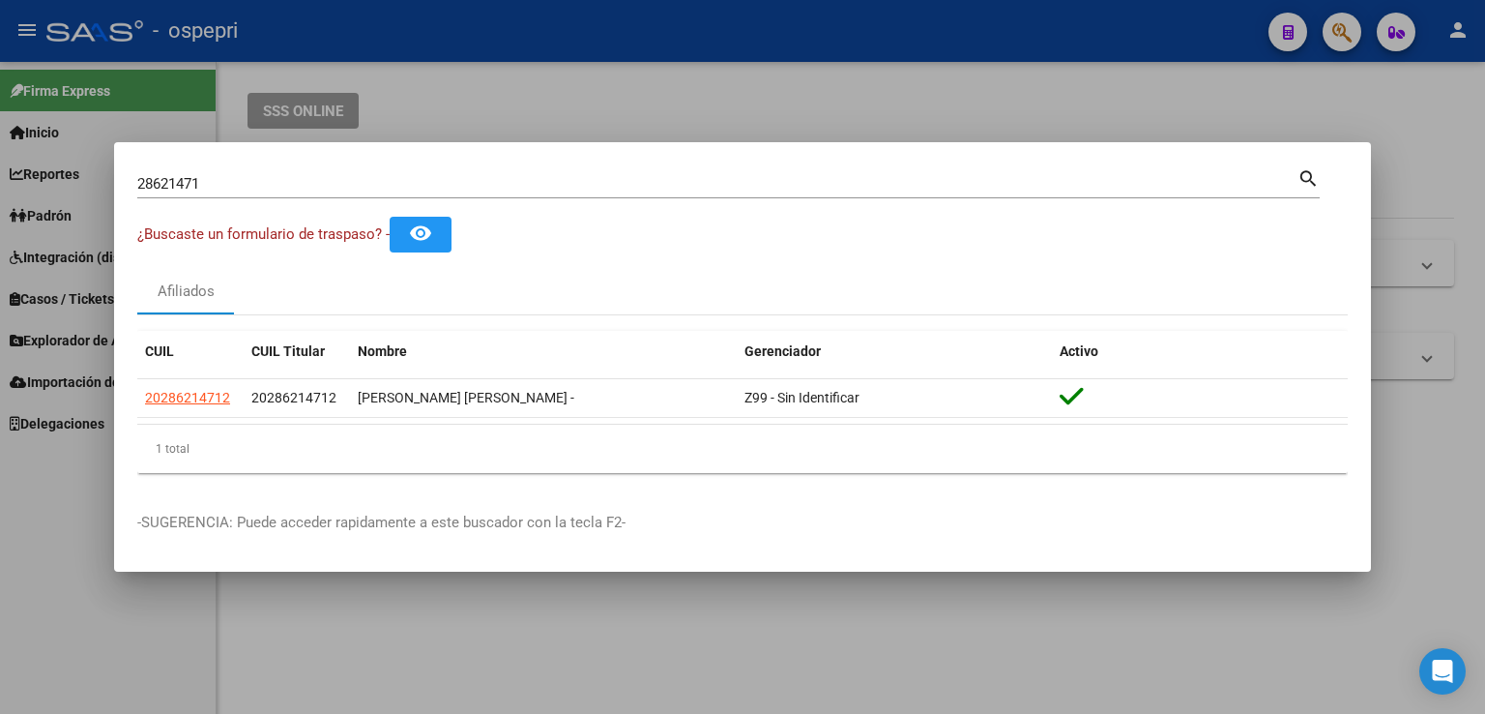
click at [1009, 18] on div at bounding box center [742, 357] width 1485 height 714
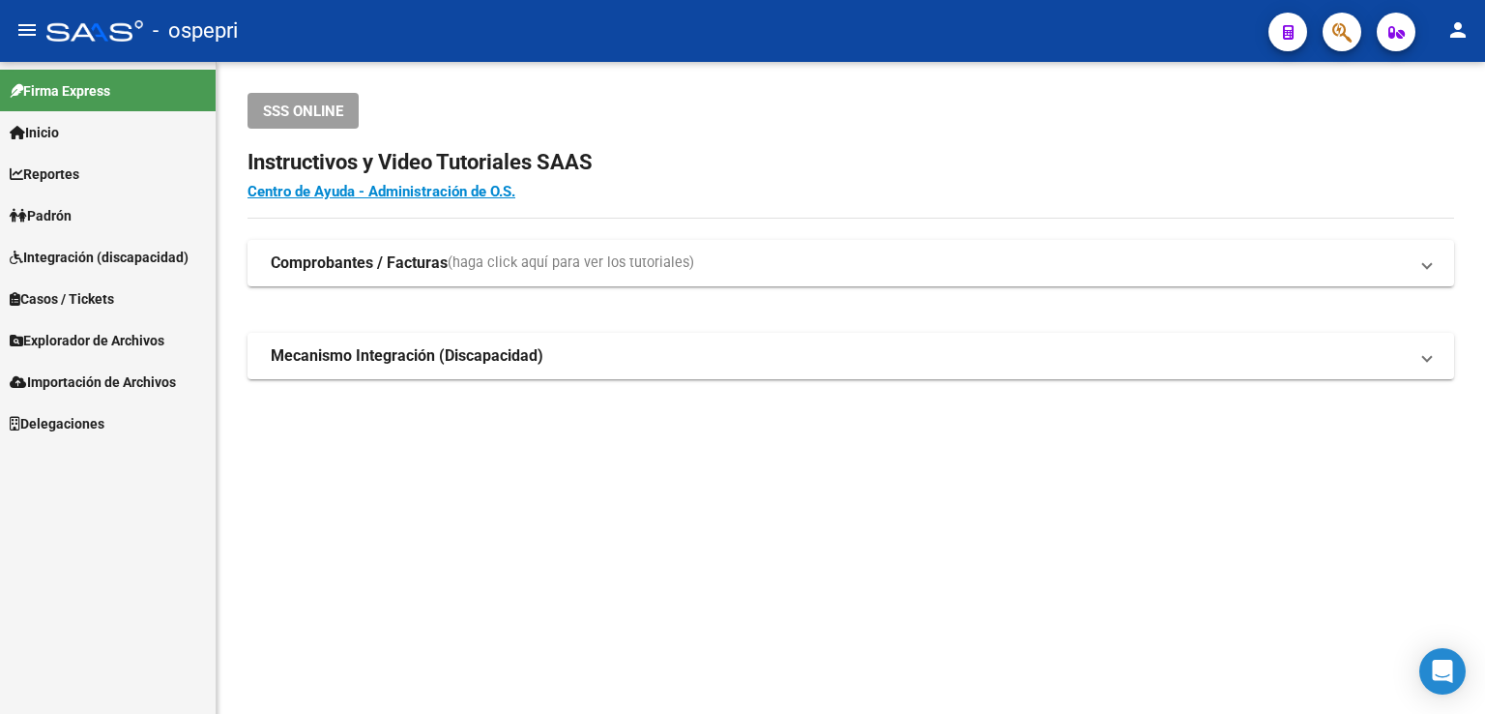
click at [1332, 28] on button "button" at bounding box center [1342, 32] width 39 height 39
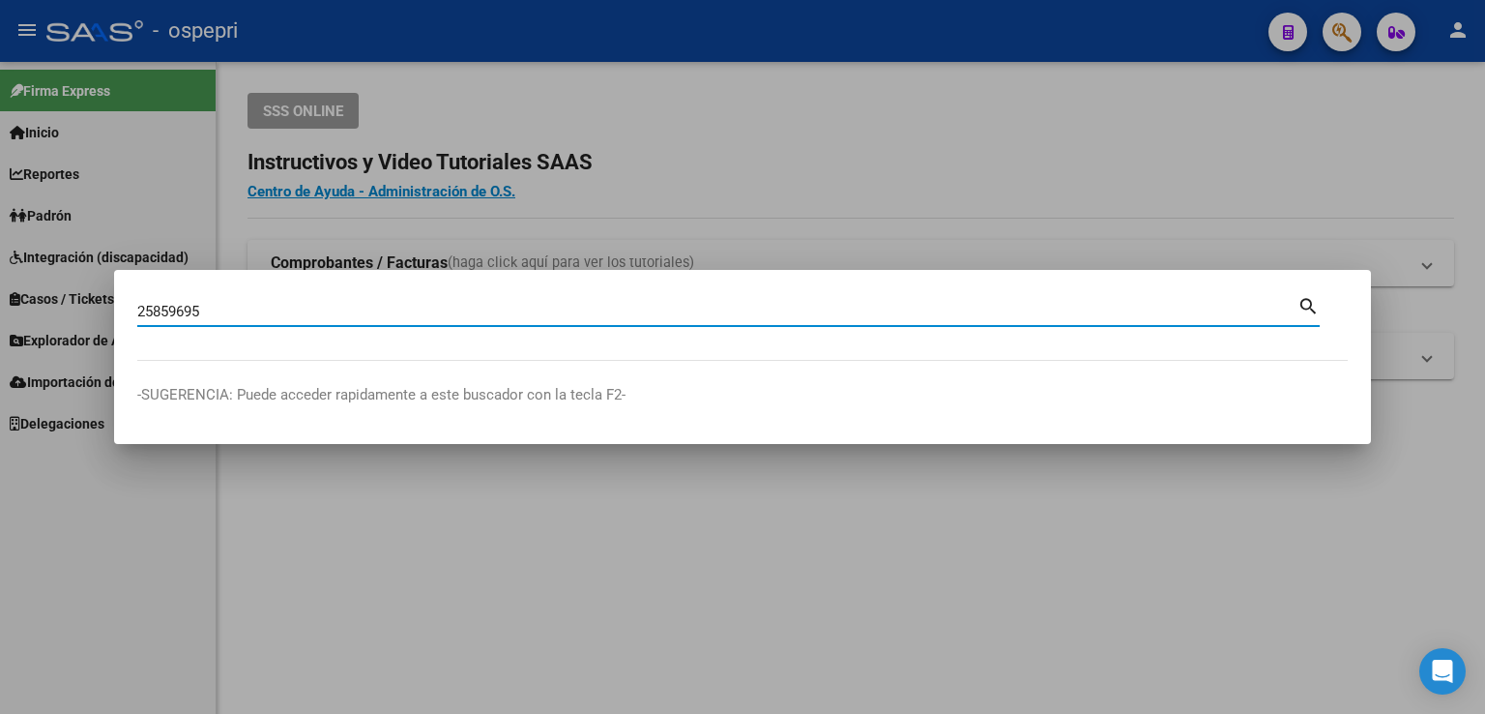
type input "25859695"
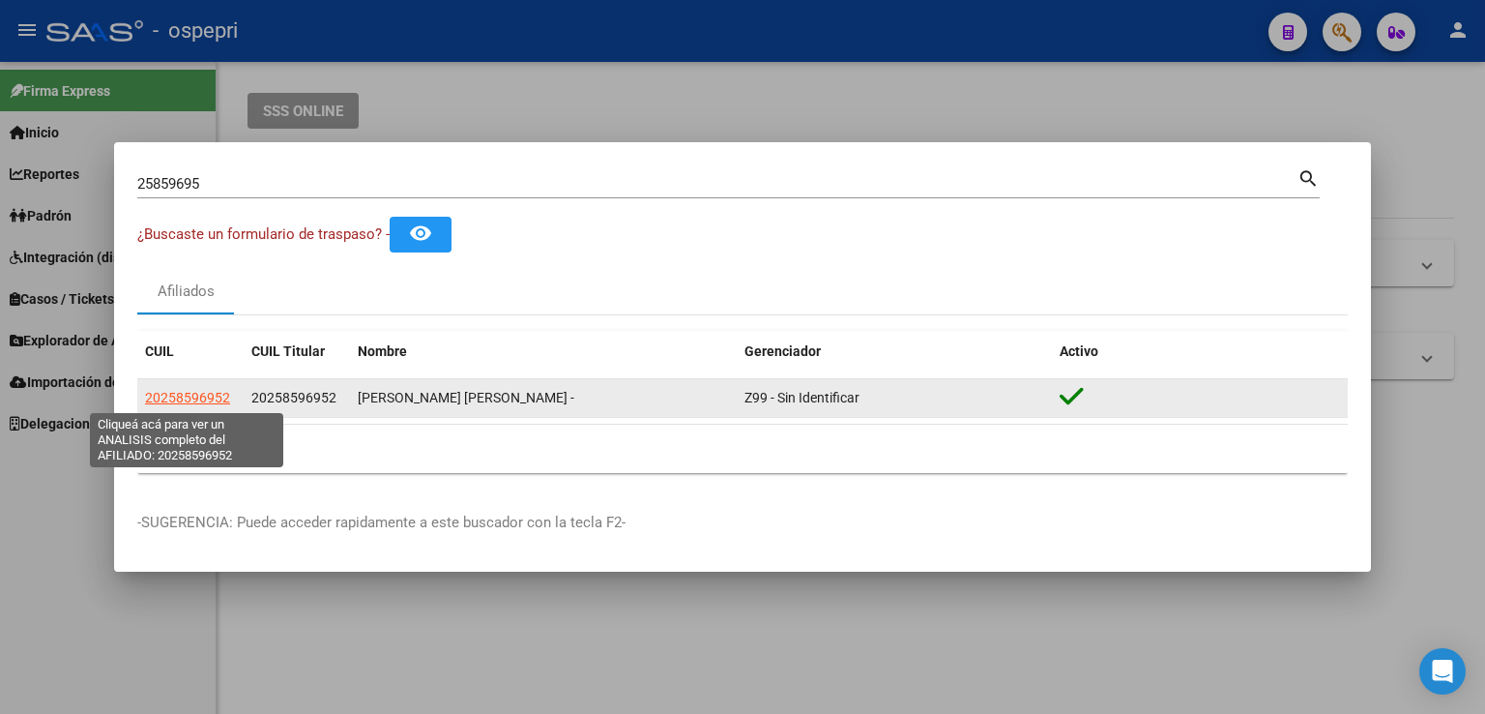
click at [201, 394] on span "20258596952" at bounding box center [187, 397] width 85 height 15
type textarea "20258596952"
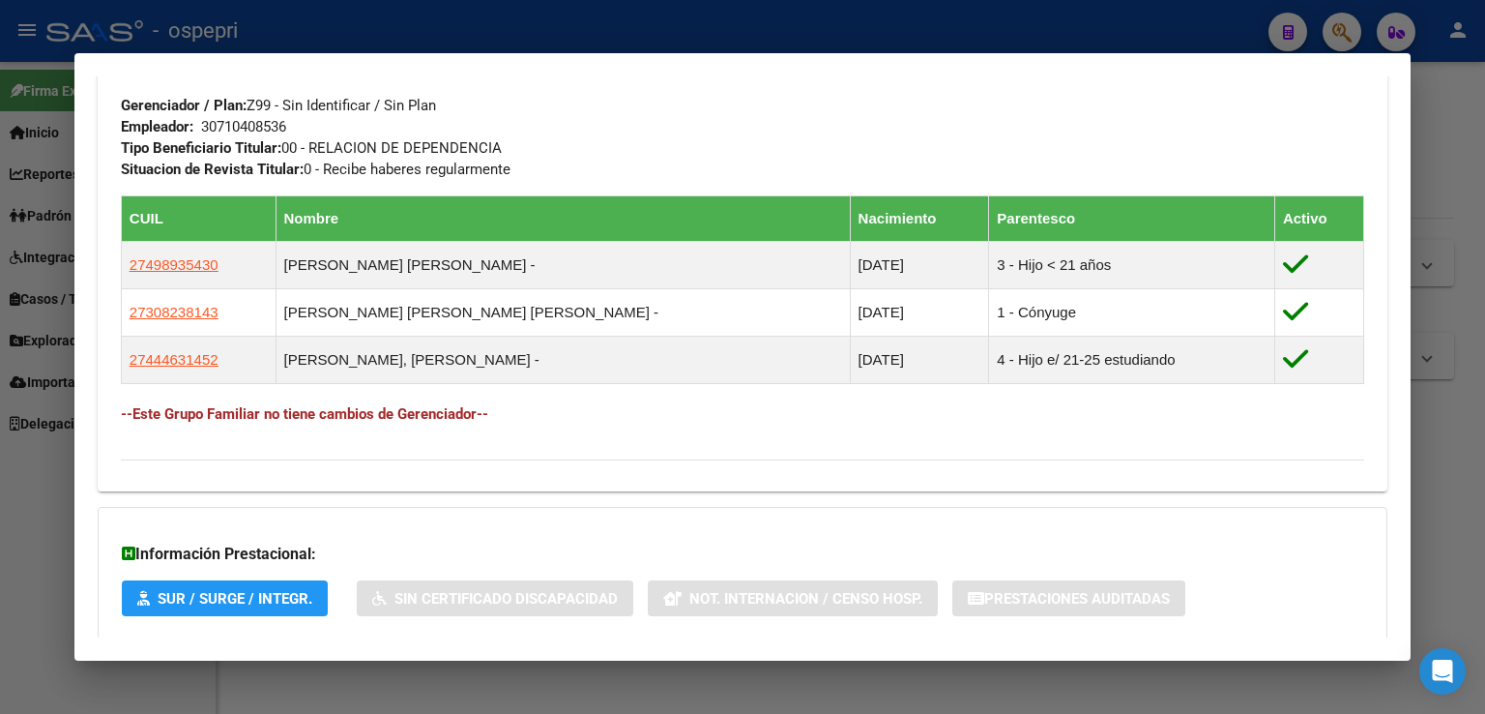
scroll to position [1071, 0]
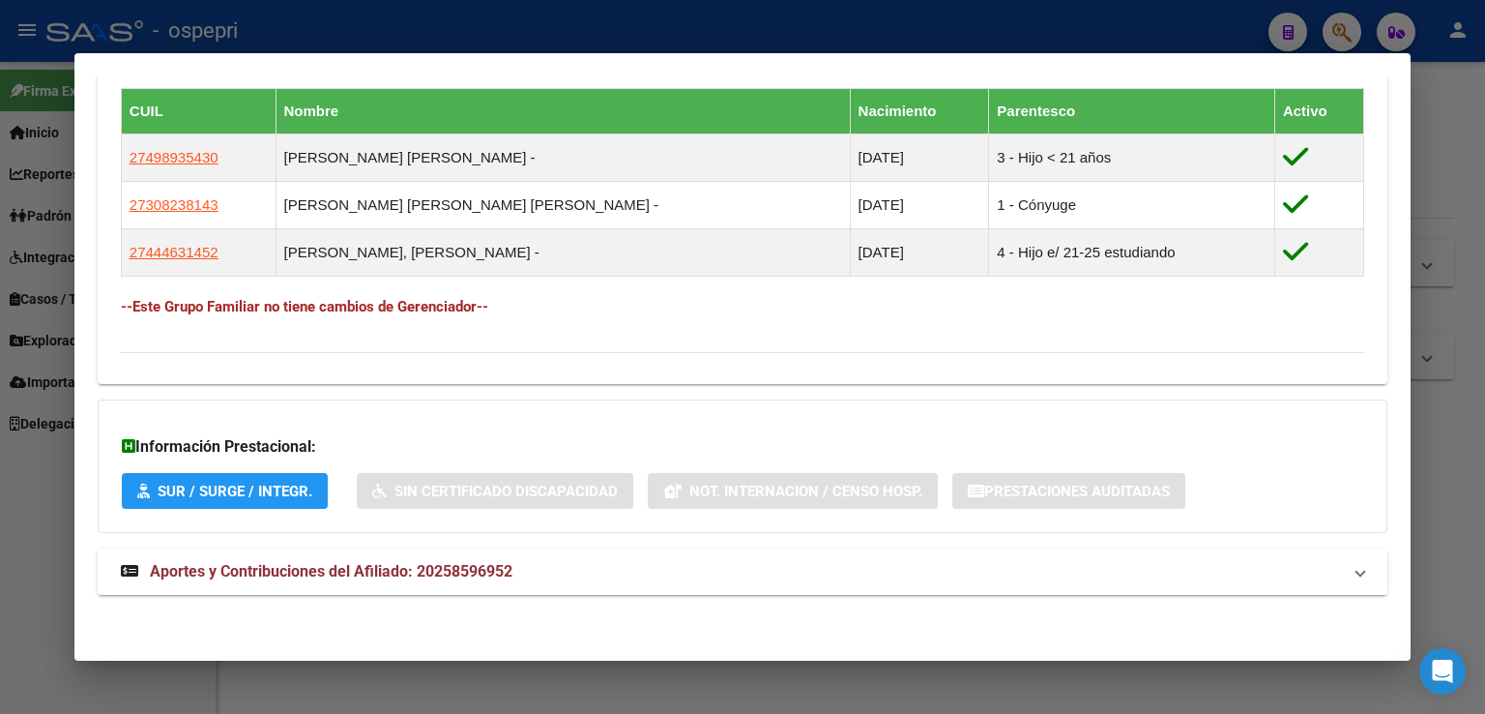
click at [456, 575] on span "Aportes y Contribuciones del Afiliado: 20258596952" at bounding box center [331, 571] width 363 height 18
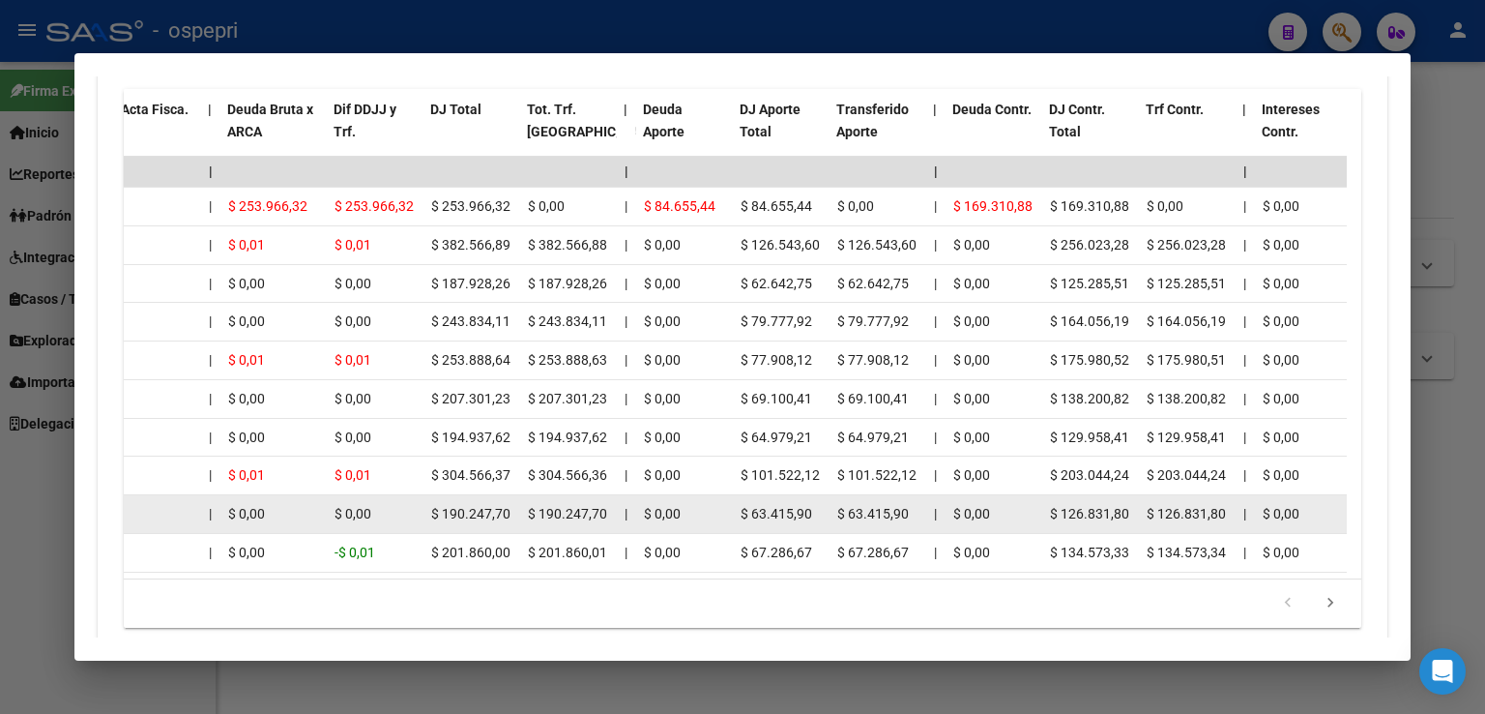
scroll to position [1821, 0]
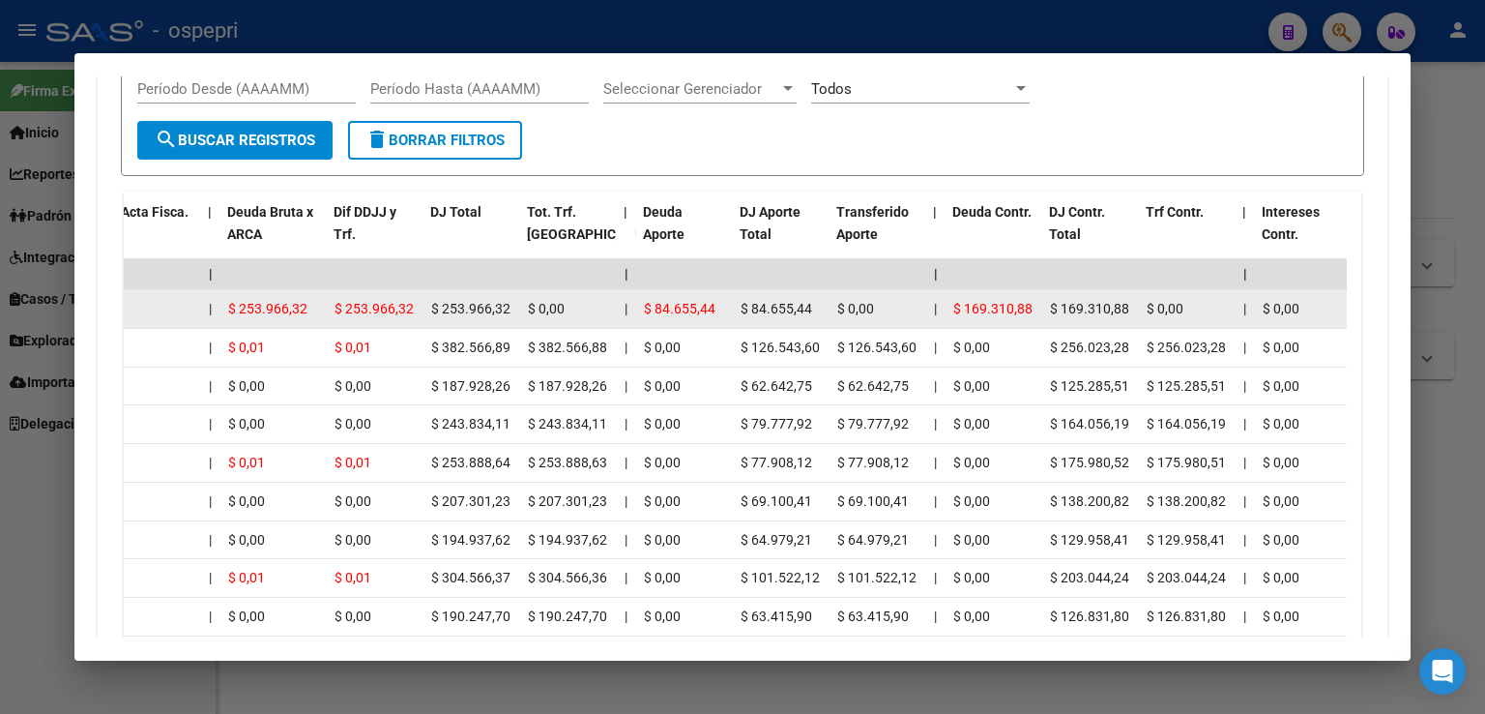
drag, startPoint x: 749, startPoint y: 306, endPoint x: 801, endPoint y: 303, distance: 52.4
click at [801, 303] on span "$ 84.655,44" at bounding box center [777, 308] width 72 height 15
drag, startPoint x: 838, startPoint y: 301, endPoint x: 893, endPoint y: 303, distance: 55.1
click at [893, 303] on div "$ 0,00" at bounding box center [877, 309] width 81 height 22
drag, startPoint x: 656, startPoint y: 306, endPoint x: 708, endPoint y: 306, distance: 52.2
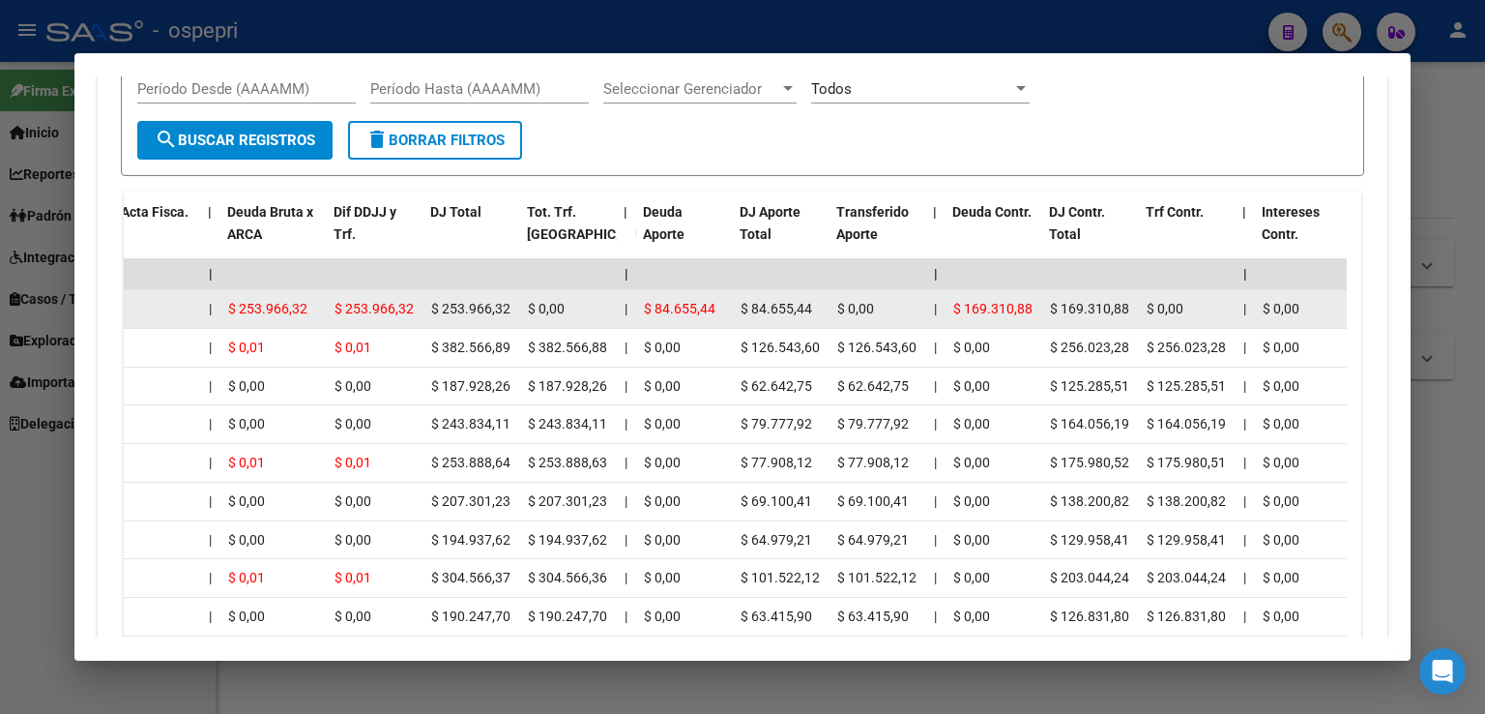
click at [708, 306] on span "$ 84.655,44" at bounding box center [680, 308] width 72 height 15
drag, startPoint x: 952, startPoint y: 303, endPoint x: 983, endPoint y: 307, distance: 31.3
click at [983, 307] on span "$ 169.310,88" at bounding box center [992, 308] width 79 height 15
drag, startPoint x: 1053, startPoint y: 303, endPoint x: 1125, endPoint y: 307, distance: 72.7
click at [1125, 307] on span "$ 169.310,88" at bounding box center [1089, 308] width 79 height 15
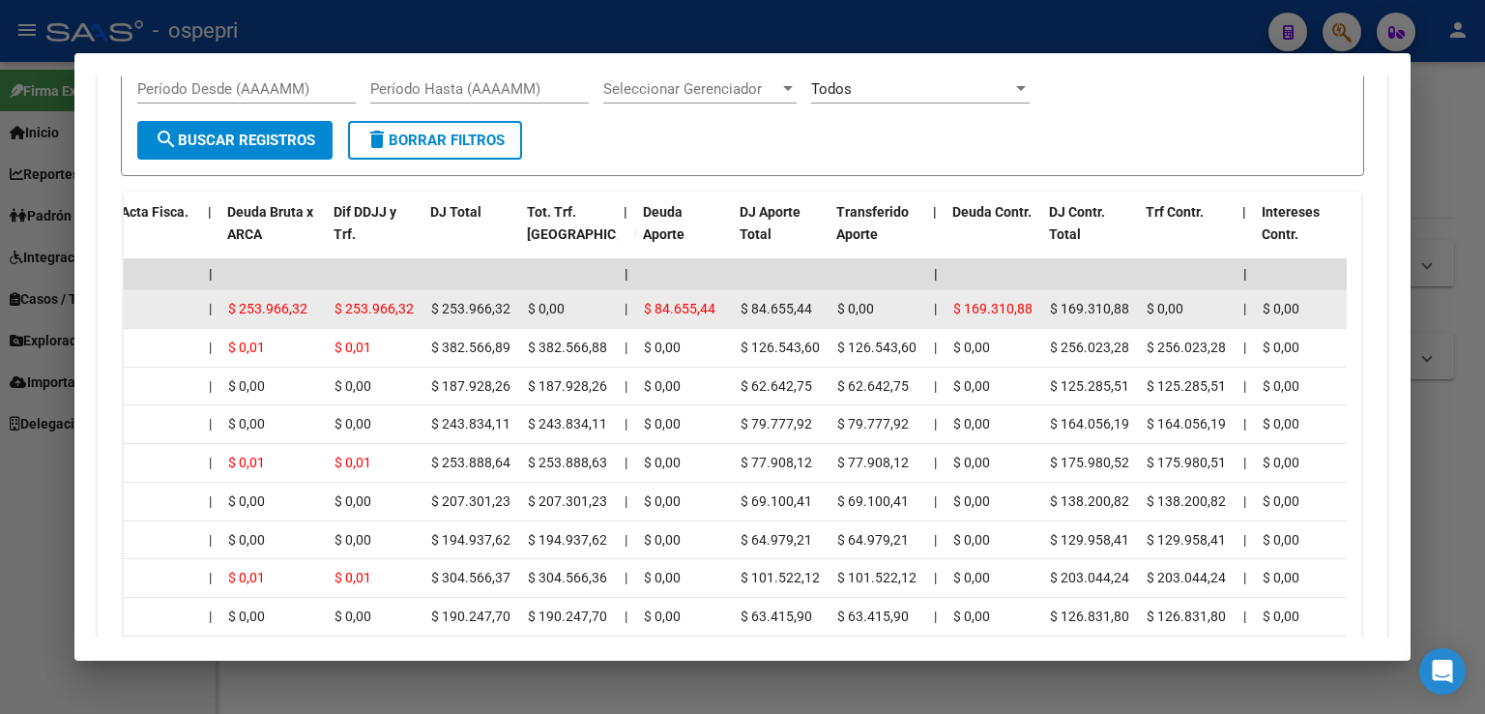
drag, startPoint x: 1155, startPoint y: 303, endPoint x: 1177, endPoint y: 304, distance: 21.3
click at [1177, 304] on span "$ 0,00" at bounding box center [1165, 308] width 37 height 15
click at [986, 306] on span "$ 169.310,88" at bounding box center [992, 308] width 79 height 15
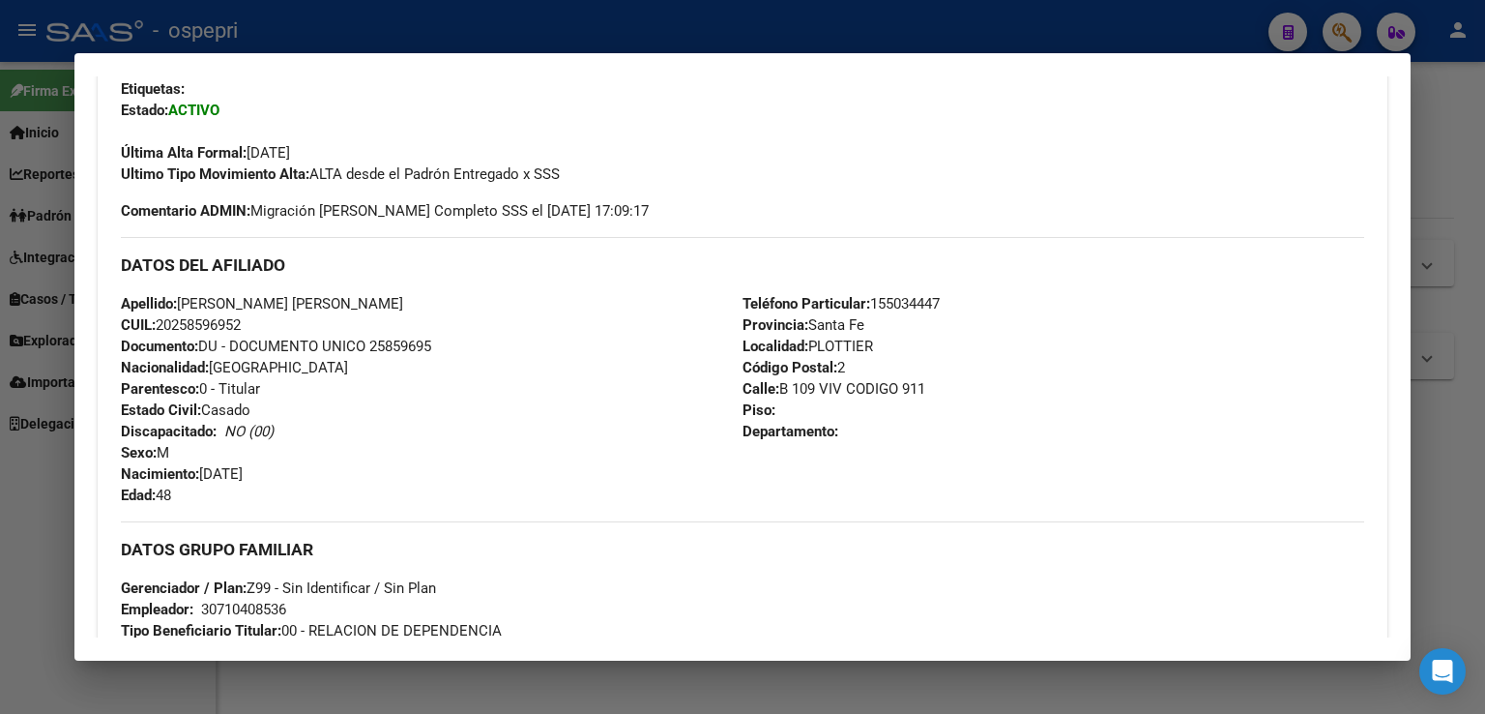
scroll to position [371, 0]
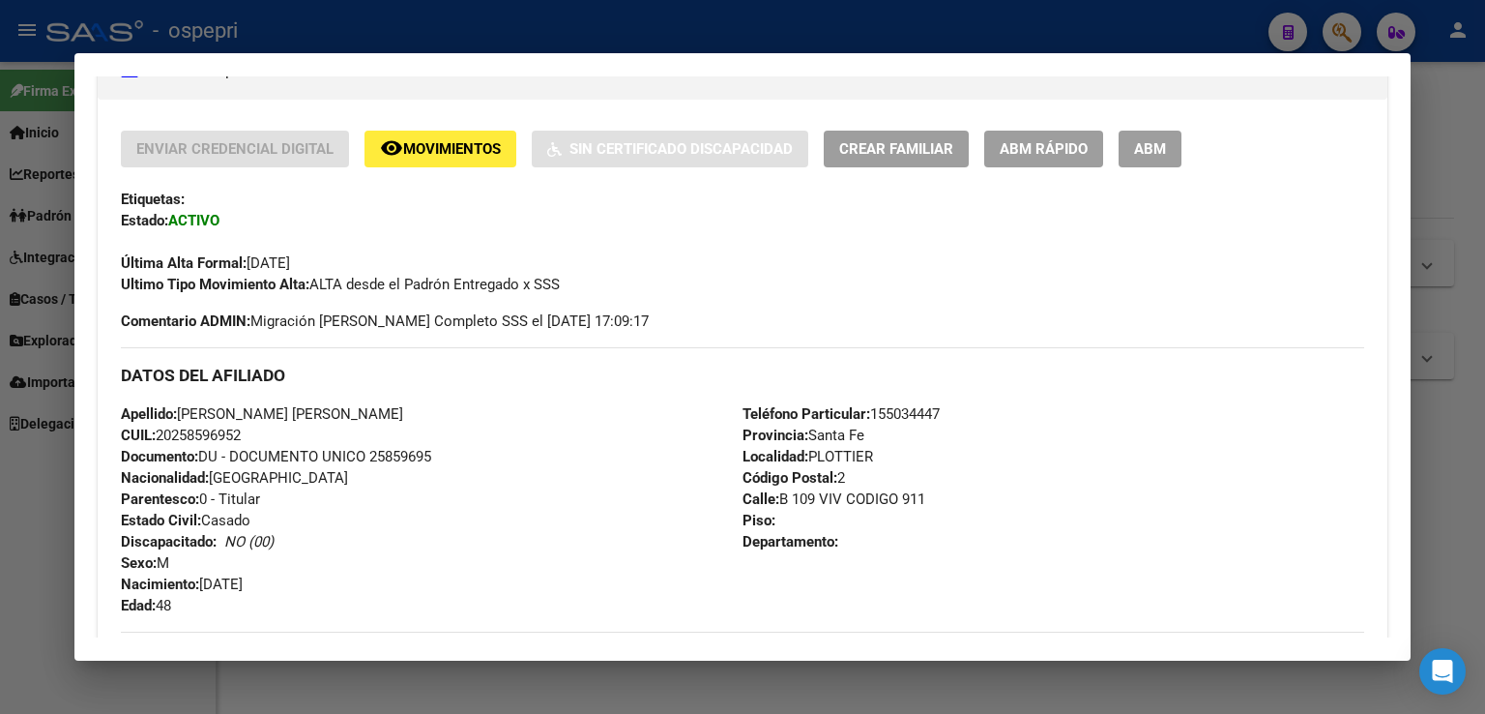
drag, startPoint x: 255, startPoint y: 430, endPoint x: 159, endPoint y: 440, distance: 97.2
click at [159, 440] on div "Apellido: [PERSON_NAME] [PERSON_NAME] CUIL: 20258596952 Documento: DU - DOCUMEN…" at bounding box center [432, 509] width 622 height 213
copy span "20258596952"
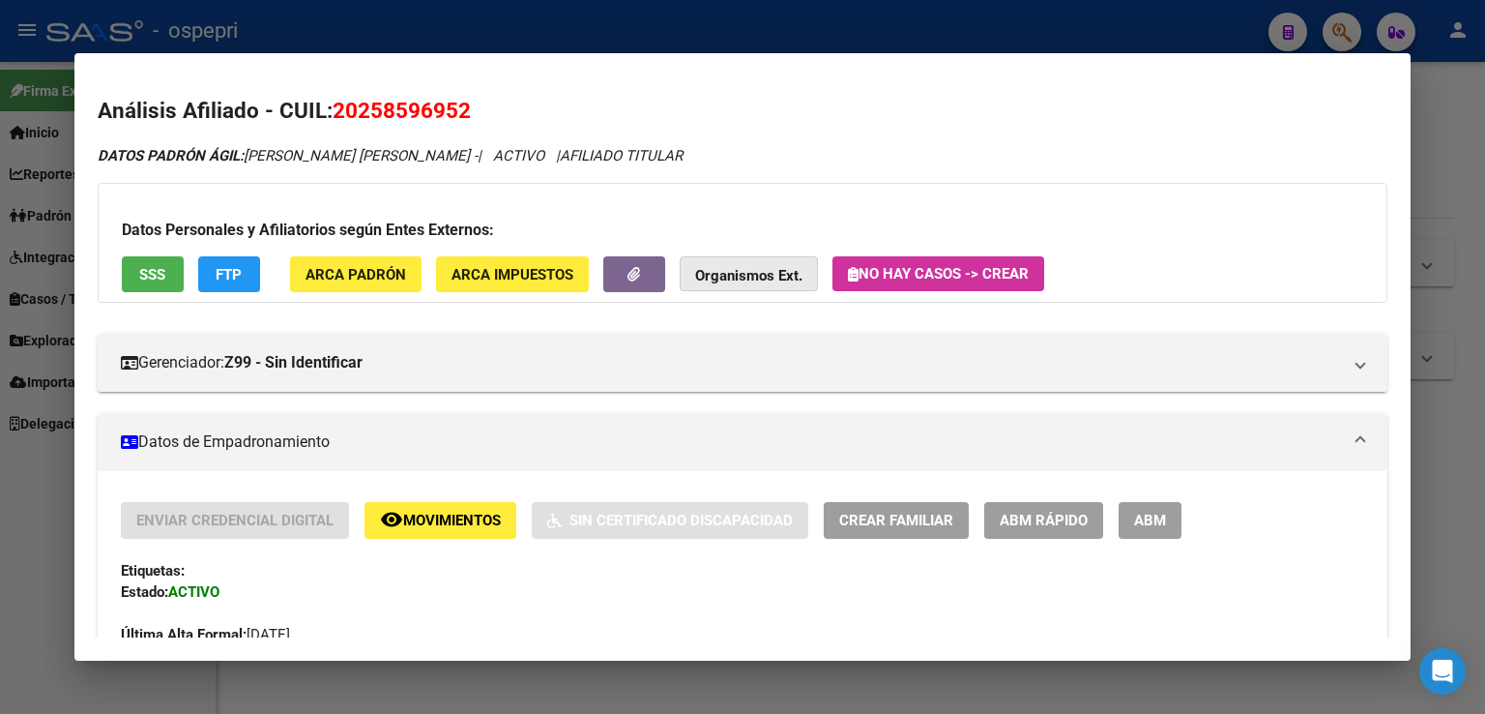
click at [761, 266] on span "Organismos Ext." at bounding box center [748, 274] width 107 height 17
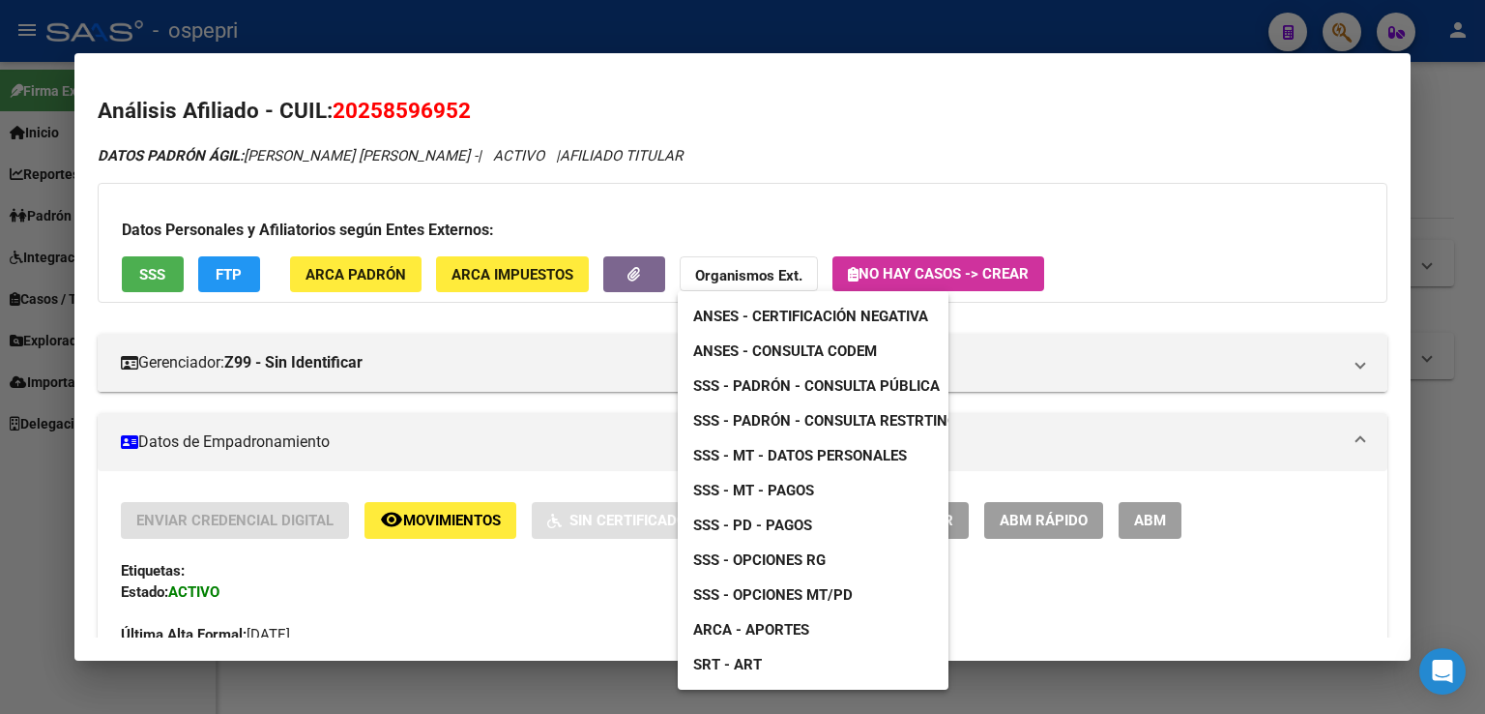
click at [726, 627] on span "ARCA - Aportes" at bounding box center [751, 629] width 116 height 17
